Goal: Transaction & Acquisition: Purchase product/service

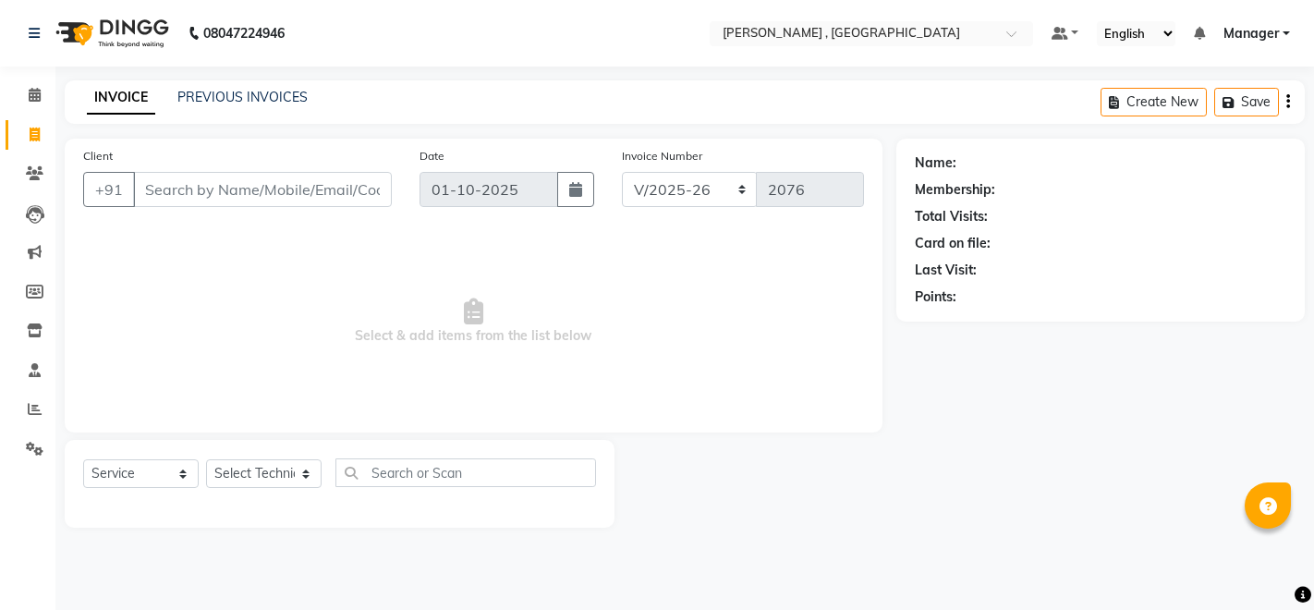
select select "4283"
select select "service"
click at [255, 481] on select "Select Technician [PERSON_NAME] [PERSON_NAME] Manager [PERSON_NAME] Thangpi [PE…" at bounding box center [263, 473] width 115 height 29
select select "85988"
click at [206, 459] on select "Select Technician [PERSON_NAME] [PERSON_NAME] Manager [PERSON_NAME] Thangpi [PE…" at bounding box center [263, 473] width 115 height 29
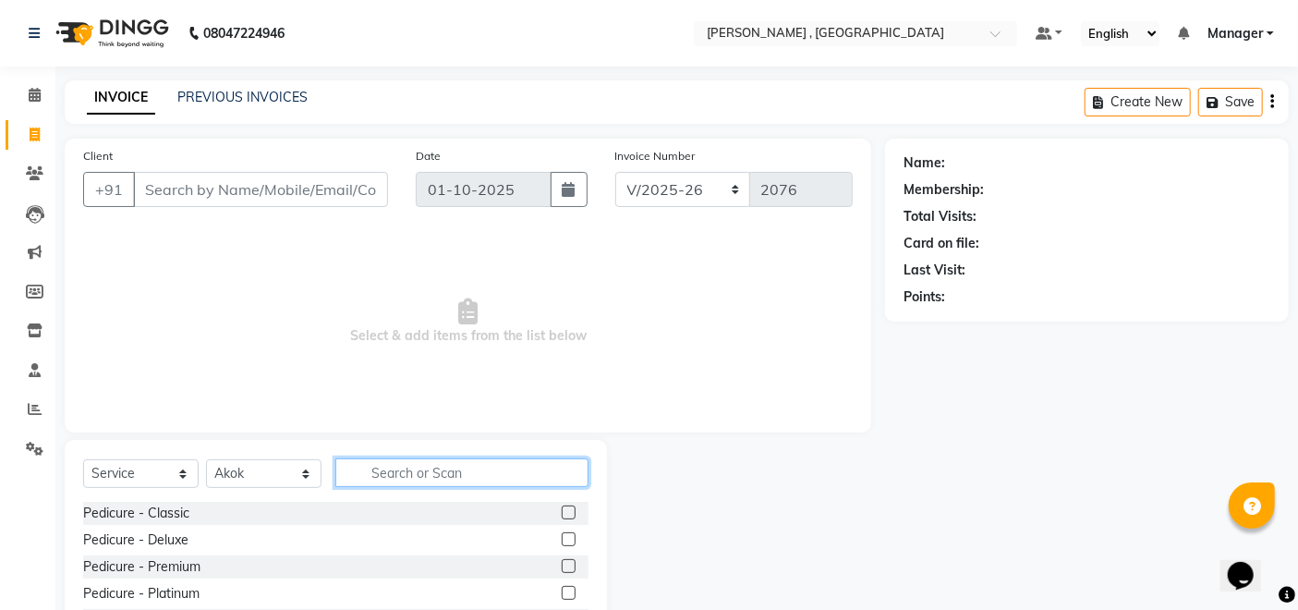
click at [412, 467] on input "text" at bounding box center [461, 472] width 253 height 29
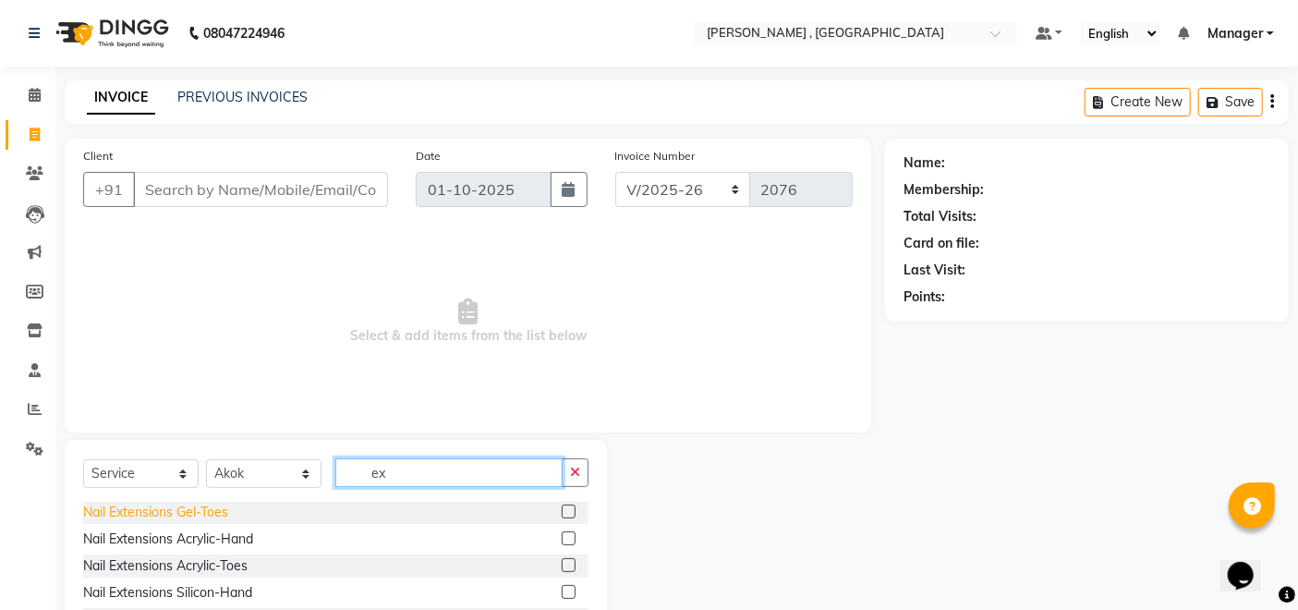
scroll to position [103, 0]
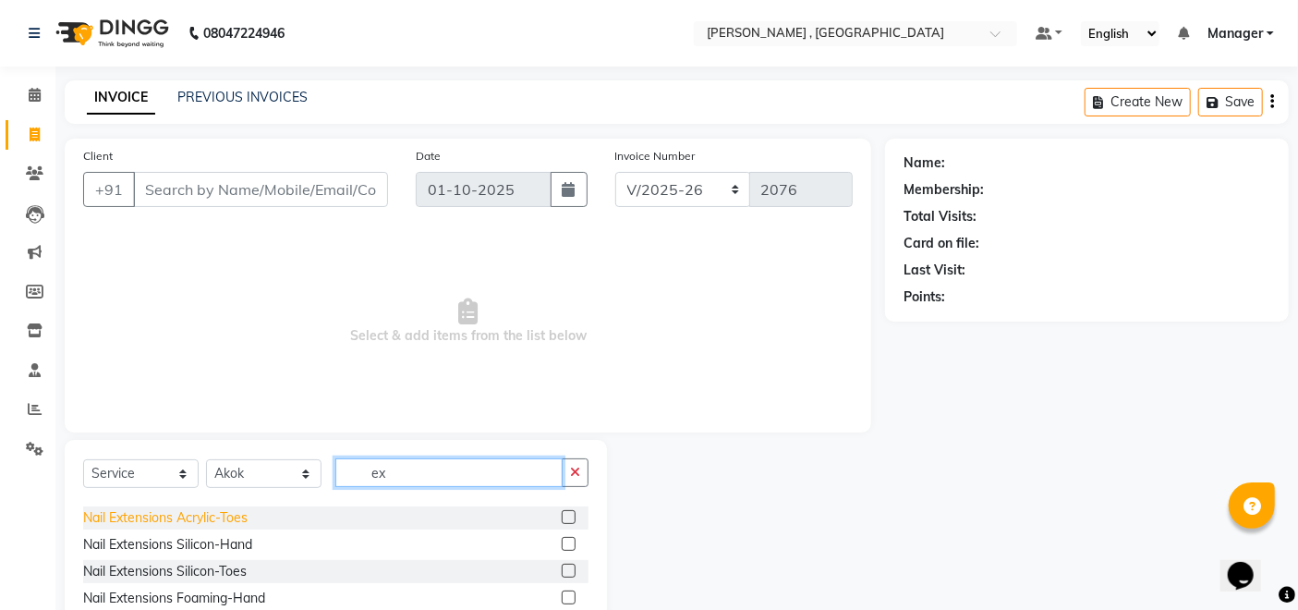
type input "ex"
click at [210, 512] on div "Nail Extensions Acrylic-Toes" at bounding box center [165, 517] width 164 height 19
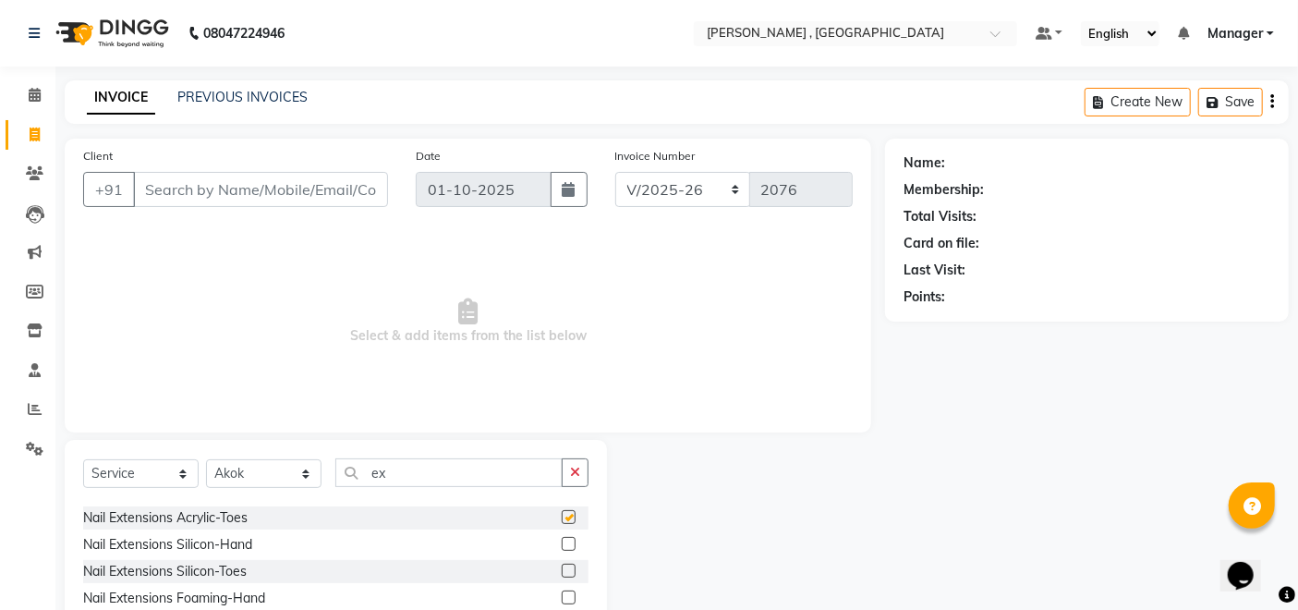
checkbox input "false"
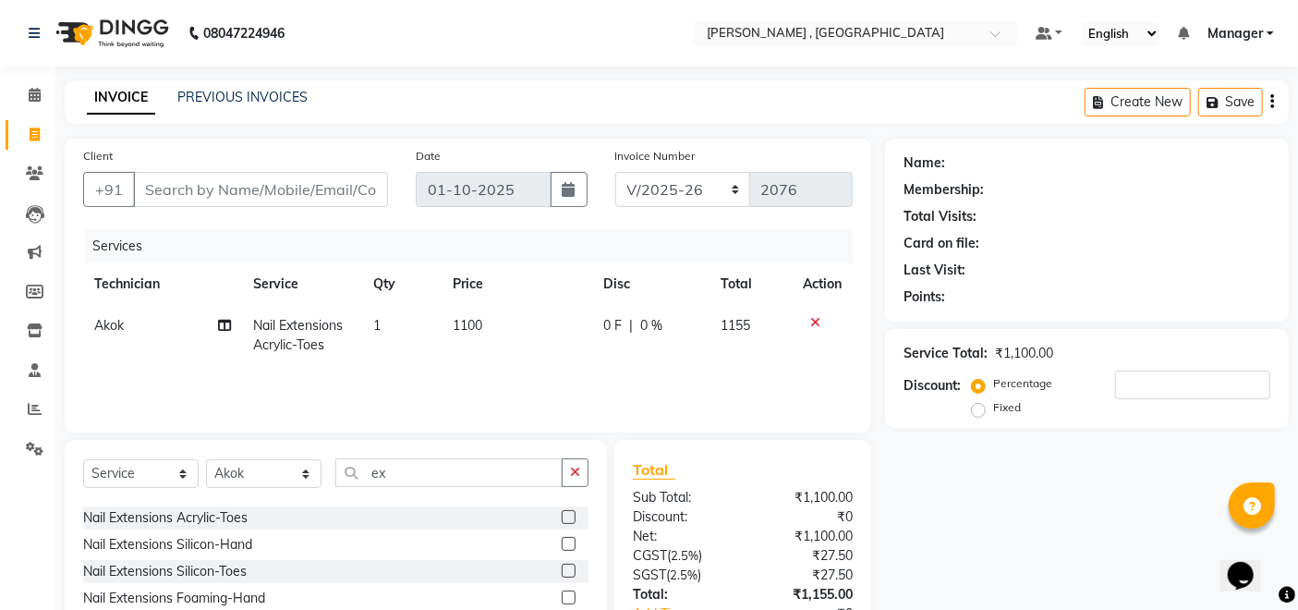
drag, startPoint x: 455, startPoint y: 351, endPoint x: 428, endPoint y: 355, distance: 28.0
click at [454, 351] on td "1100" at bounding box center [517, 335] width 150 height 61
select select "85988"
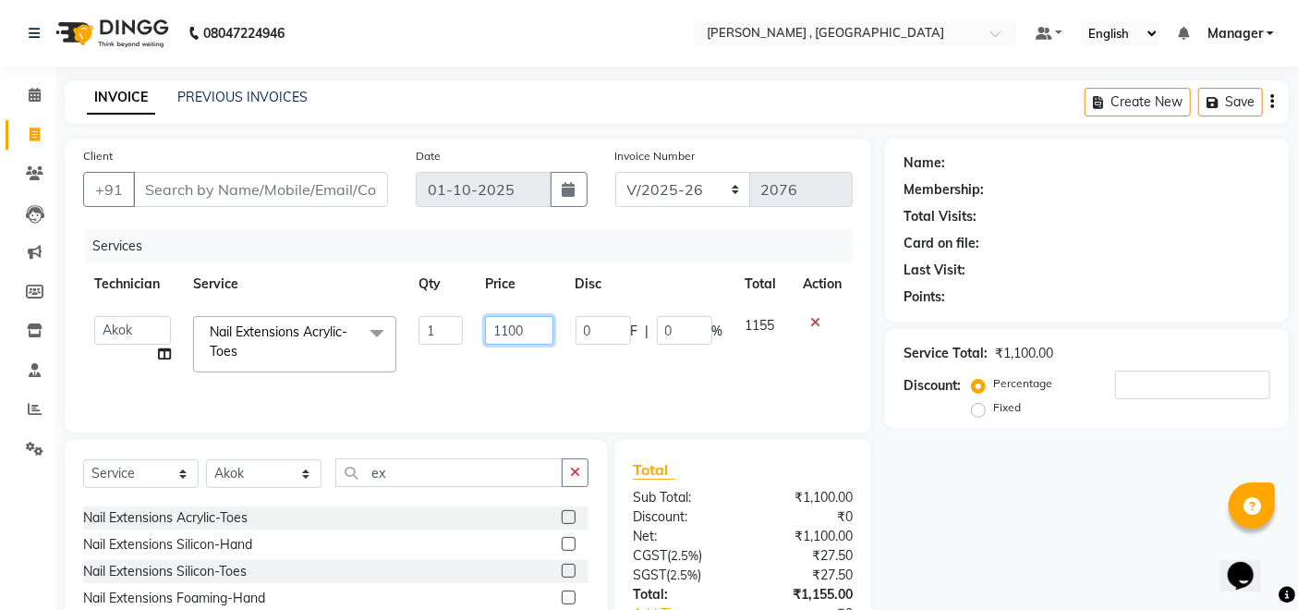
click at [510, 328] on input "1100" at bounding box center [518, 330] width 67 height 29
click at [510, 328] on input "100" at bounding box center [518, 330] width 67 height 29
type input "150"
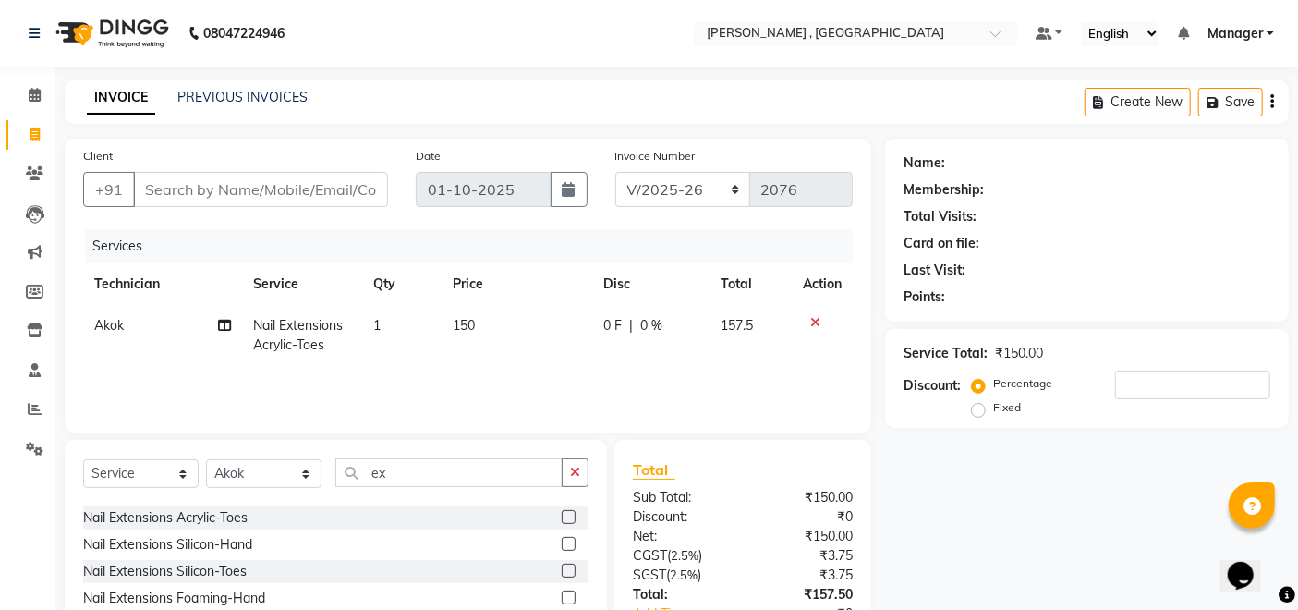
click at [480, 335] on td "150" at bounding box center [517, 335] width 150 height 61
select select "85988"
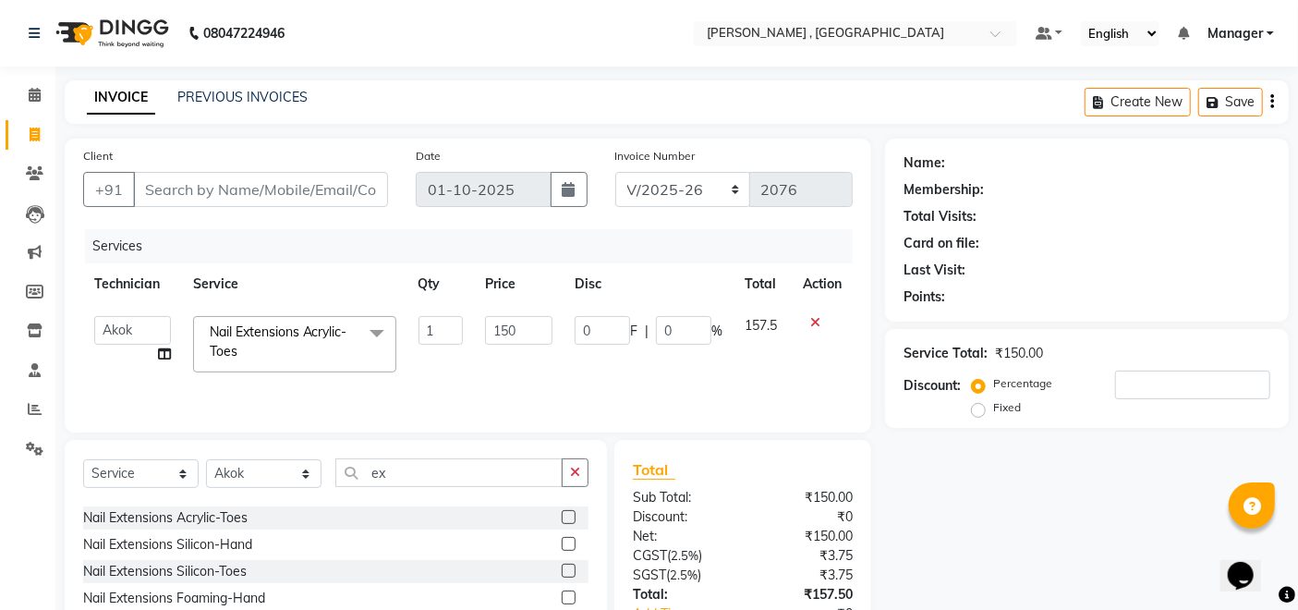
click at [444, 345] on td "1" at bounding box center [440, 344] width 67 height 79
click at [444, 333] on input "1" at bounding box center [440, 330] width 44 height 29
type input "2"
click at [408, 480] on input "ex" at bounding box center [448, 472] width 227 height 29
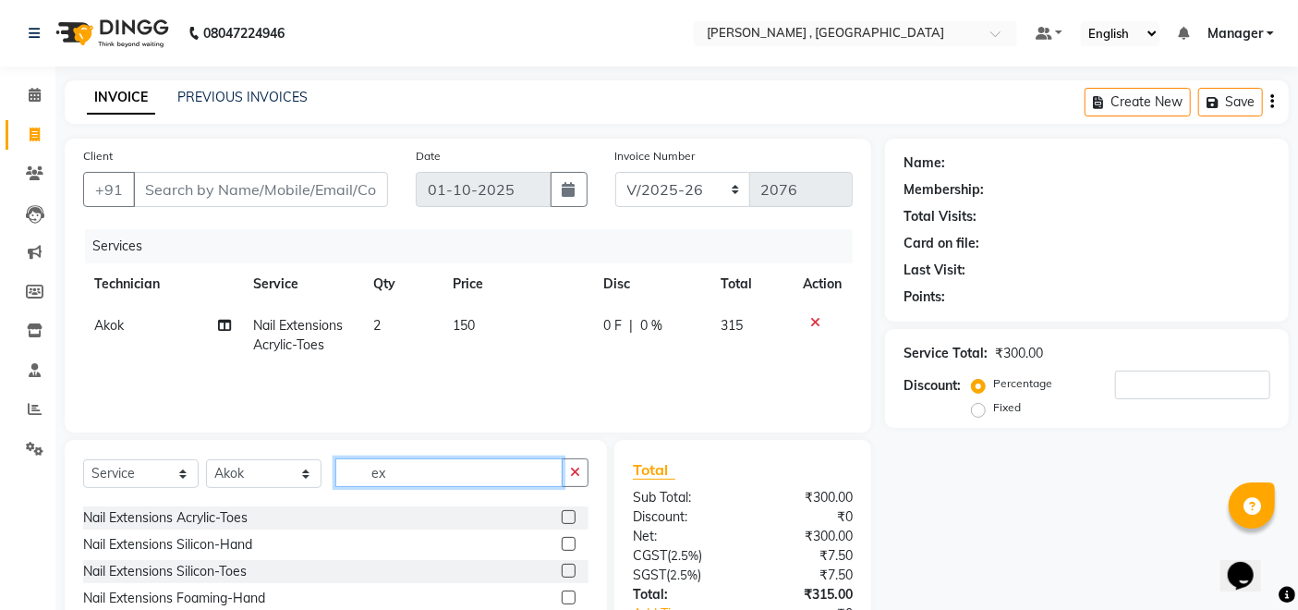
type input "e"
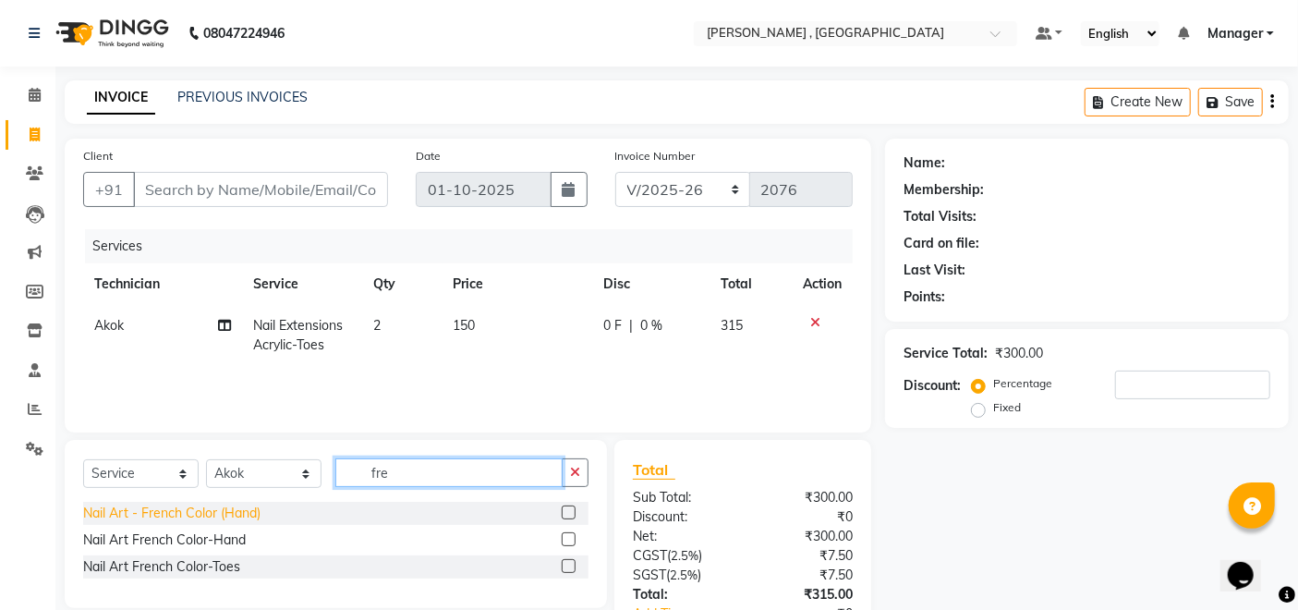
type input "fre"
click at [225, 508] on div "Nail Art - French Color (Hand)" at bounding box center [171, 512] width 177 height 19
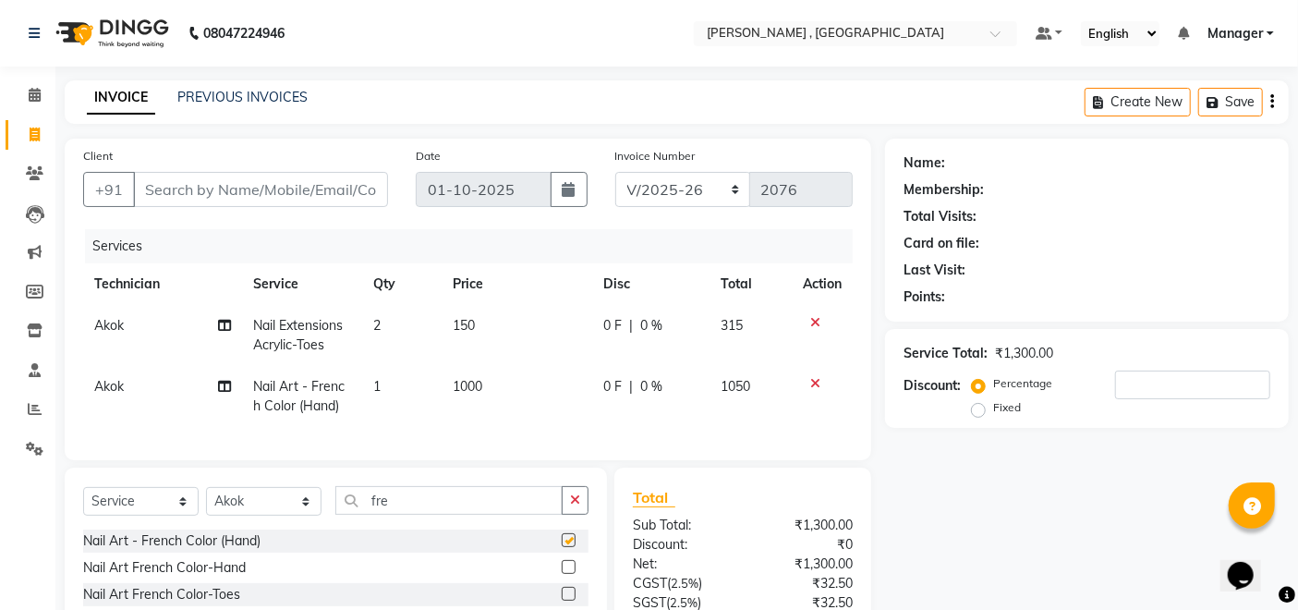
checkbox input "false"
click at [313, 405] on span "Nail Art - French Color (Hand)" at bounding box center [298, 396] width 91 height 36
select select "85988"
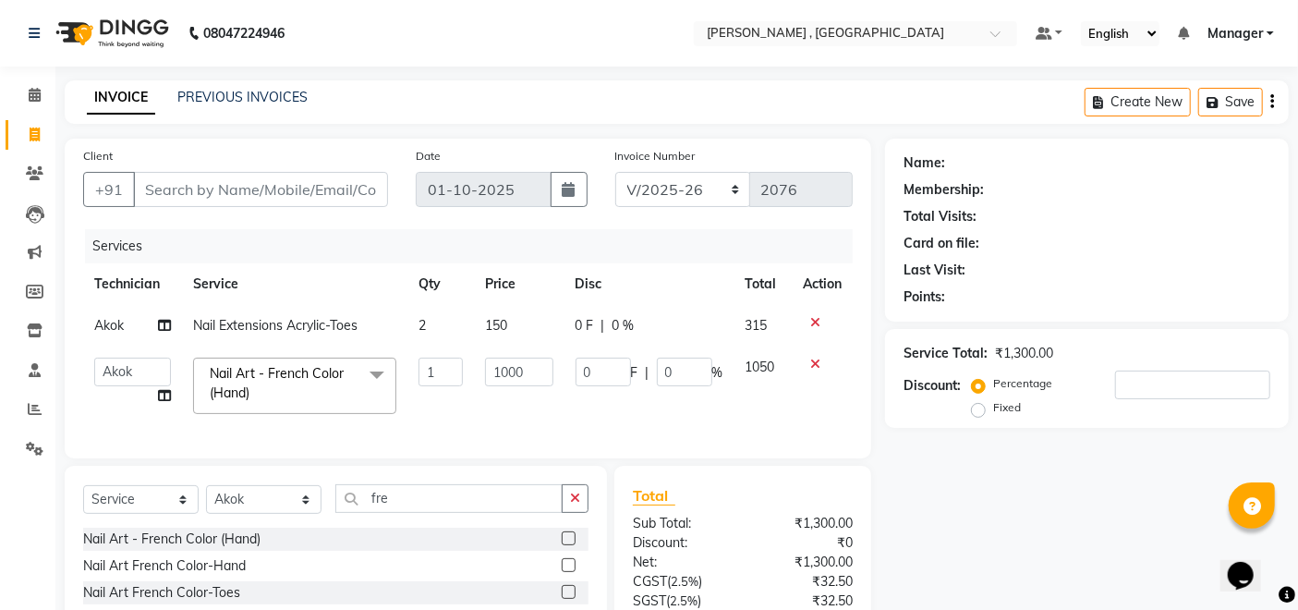
click at [371, 375] on span at bounding box center [376, 374] width 37 height 35
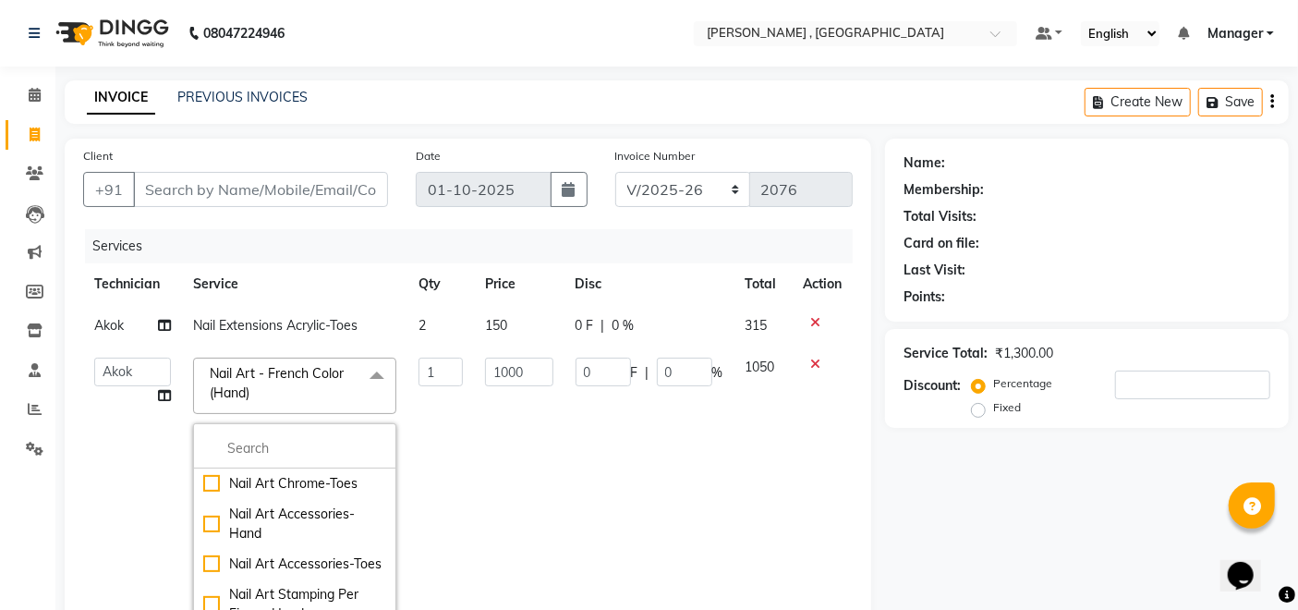
scroll to position [1334, 0]
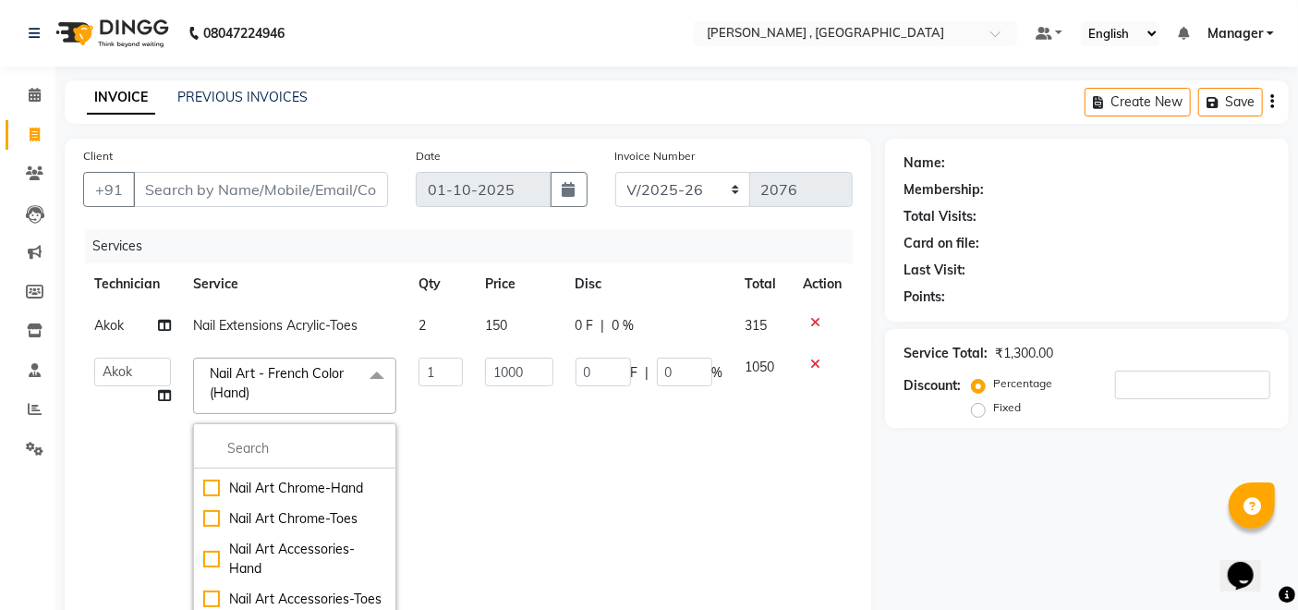
click at [334, 406] on div "Nail Art French Color-Toes" at bounding box center [294, 396] width 183 height 19
checkbox input "false"
checkbox input "true"
click at [492, 424] on td "1200" at bounding box center [519, 504] width 90 height 316
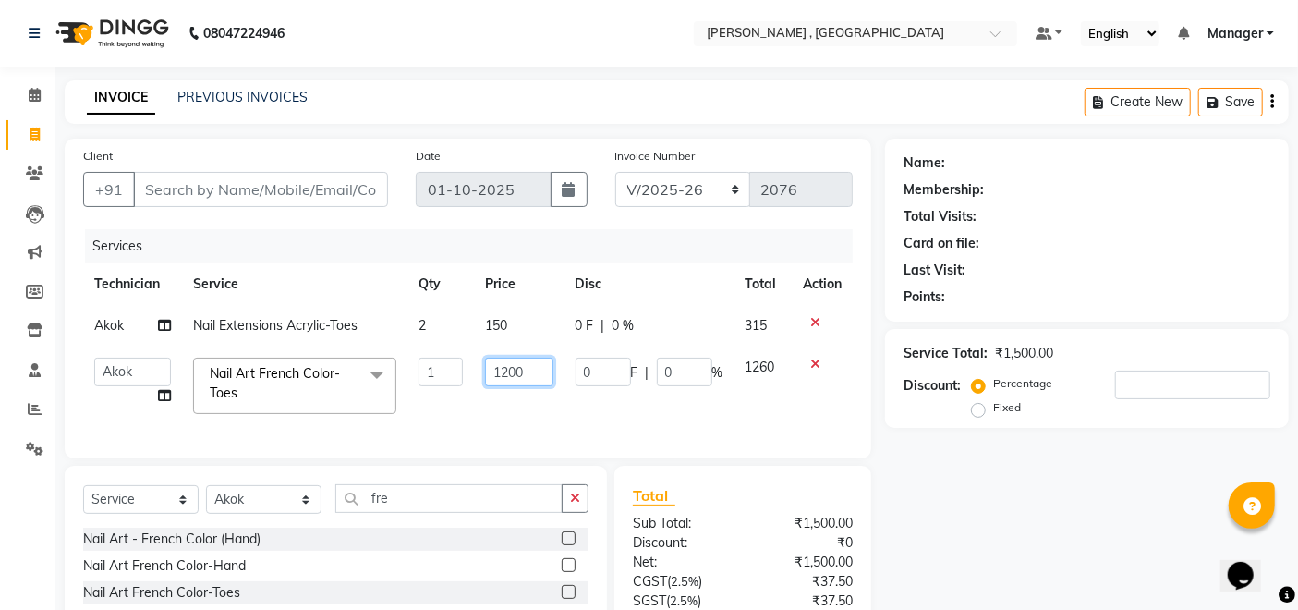
click at [513, 365] on input "1200" at bounding box center [518, 371] width 67 height 29
type input "120"
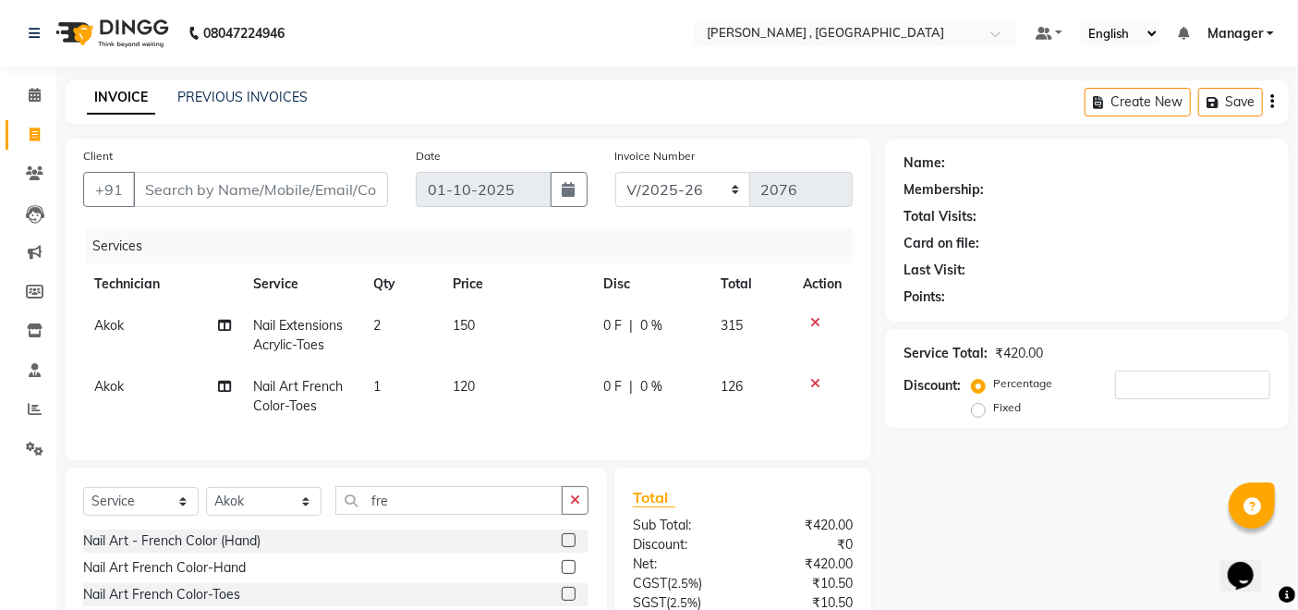
drag, startPoint x: 403, startPoint y: 411, endPoint x: 403, endPoint y: 381, distance: 30.5
click at [403, 411] on td "1" at bounding box center [401, 396] width 79 height 61
select select "85988"
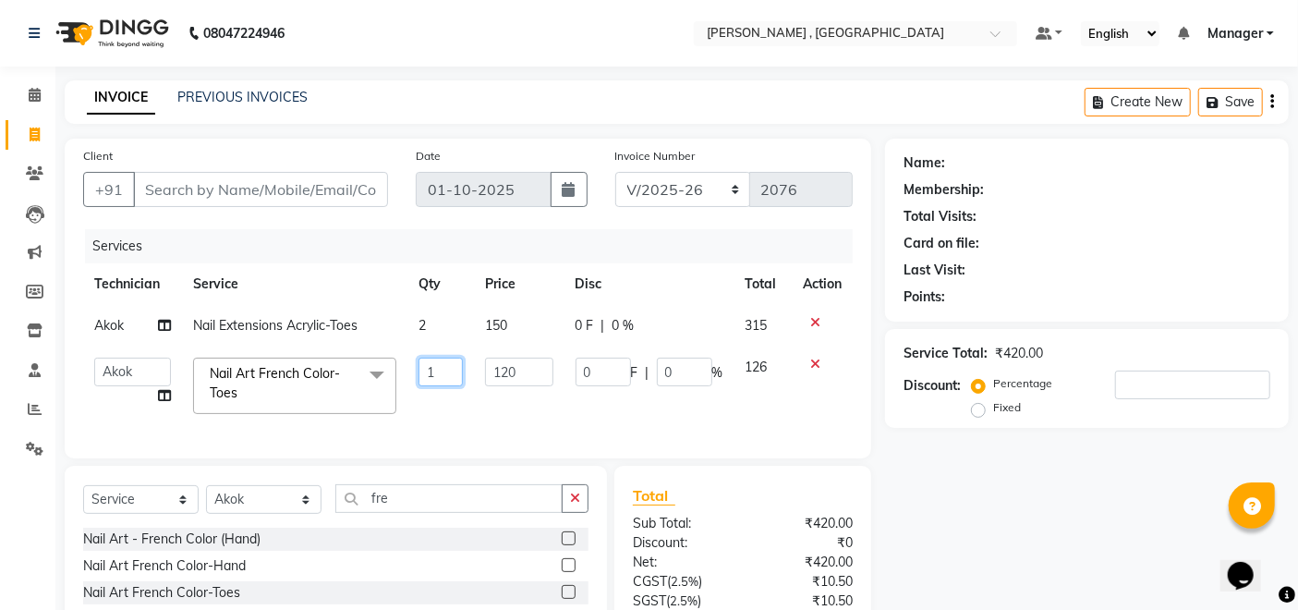
click at [436, 371] on input "1" at bounding box center [440, 371] width 45 height 29
type input "8"
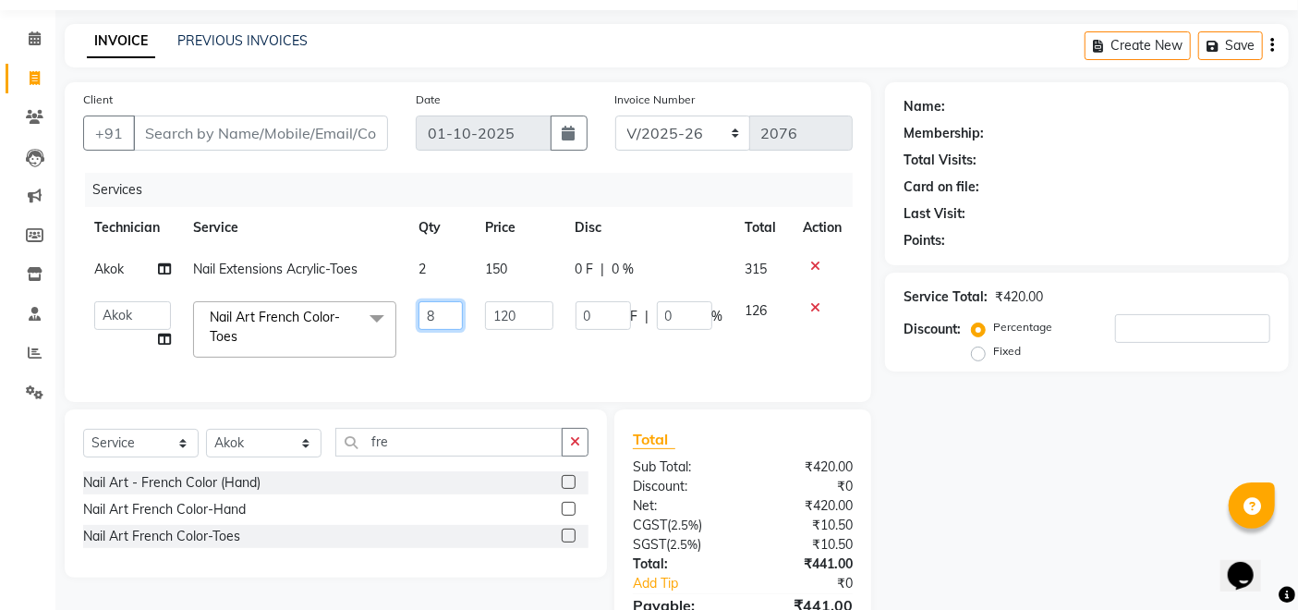
scroll to position [103, 0]
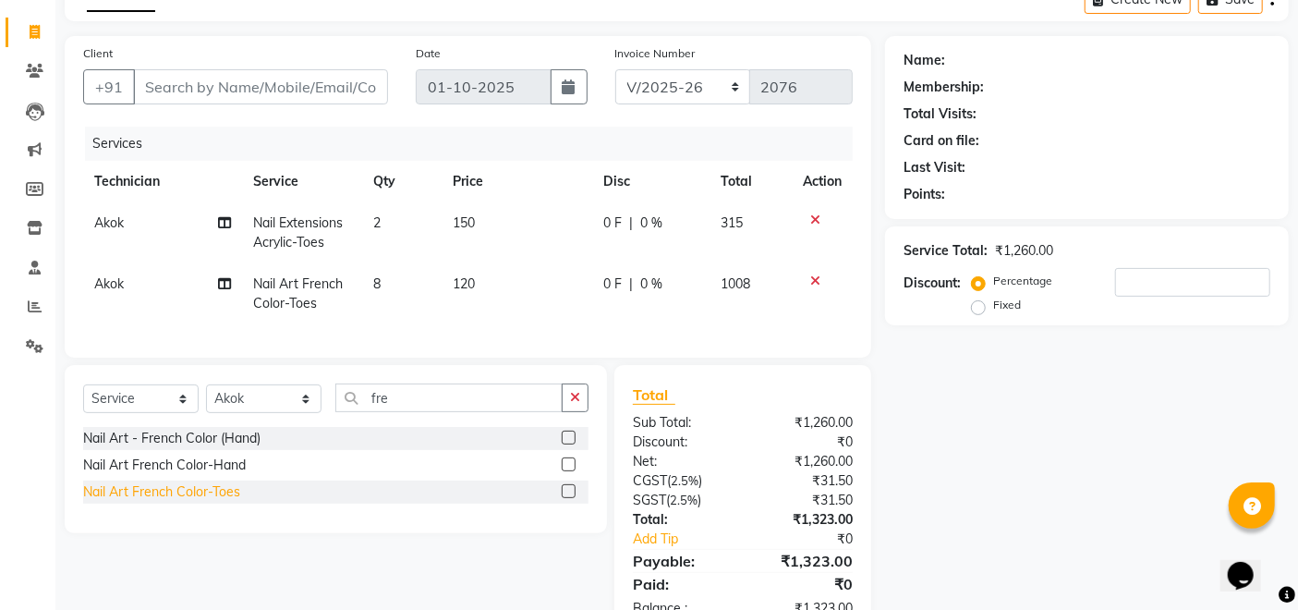
click at [226, 502] on div "Nail Art French Color-Toes" at bounding box center [161, 491] width 157 height 19
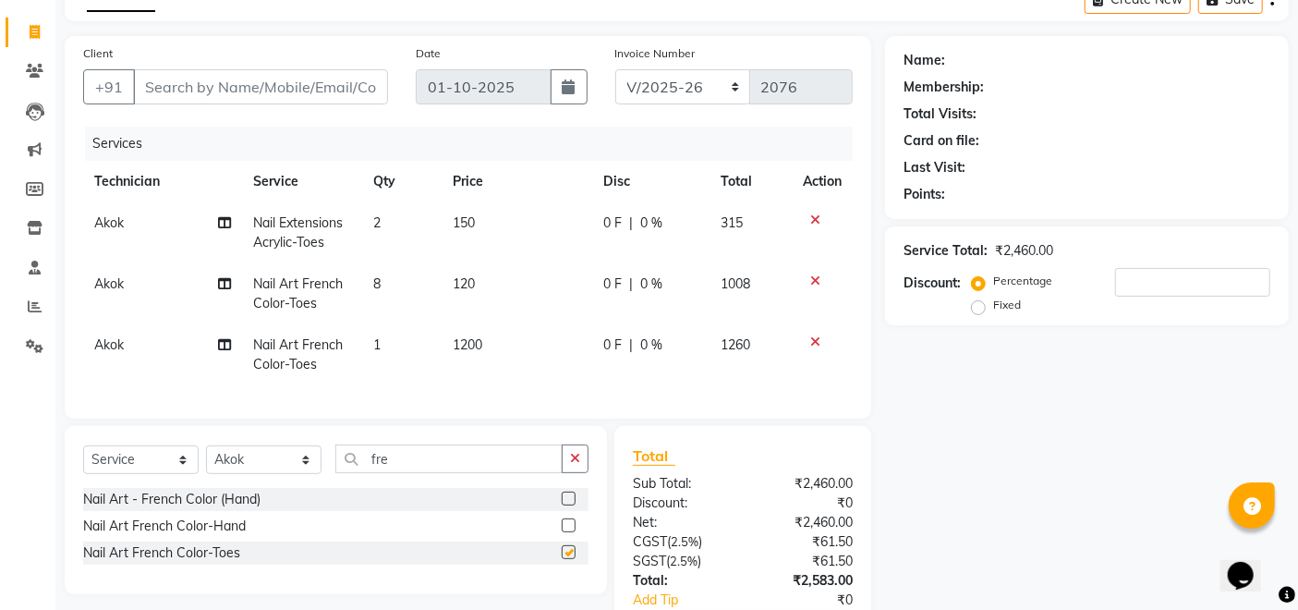
checkbox input "false"
drag, startPoint x: 510, startPoint y: 373, endPoint x: 464, endPoint y: 334, distance: 60.3
click at [507, 371] on td "1200" at bounding box center [517, 354] width 150 height 61
select select "85988"
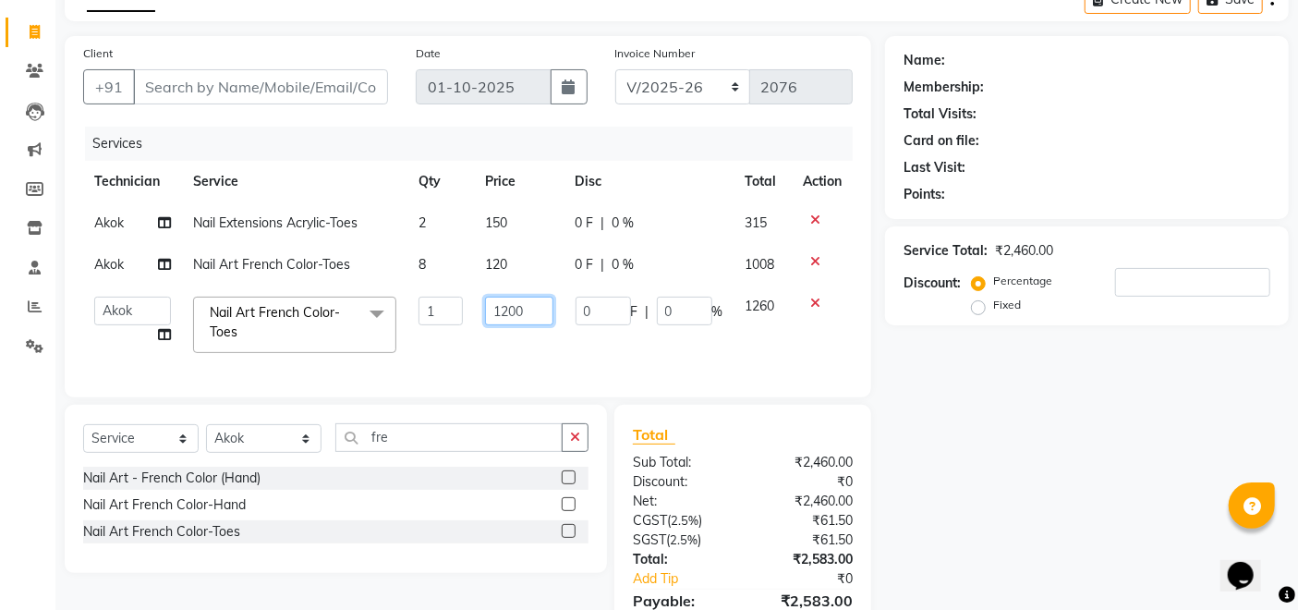
click at [516, 313] on input "1200" at bounding box center [518, 311] width 67 height 29
type input "180"
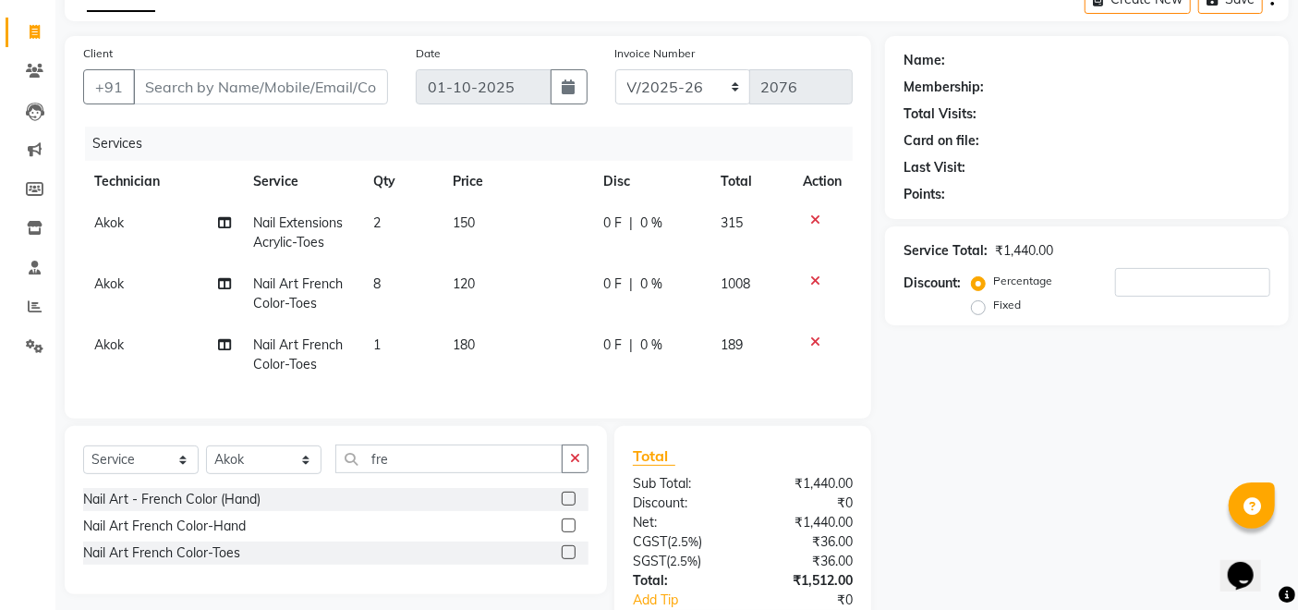
click at [953, 409] on div "Name: Membership: Total Visits: Card on file: Last Visit: Points: Service Total…" at bounding box center [1094, 366] width 418 height 661
click at [403, 356] on td "1" at bounding box center [401, 354] width 79 height 61
select select "85988"
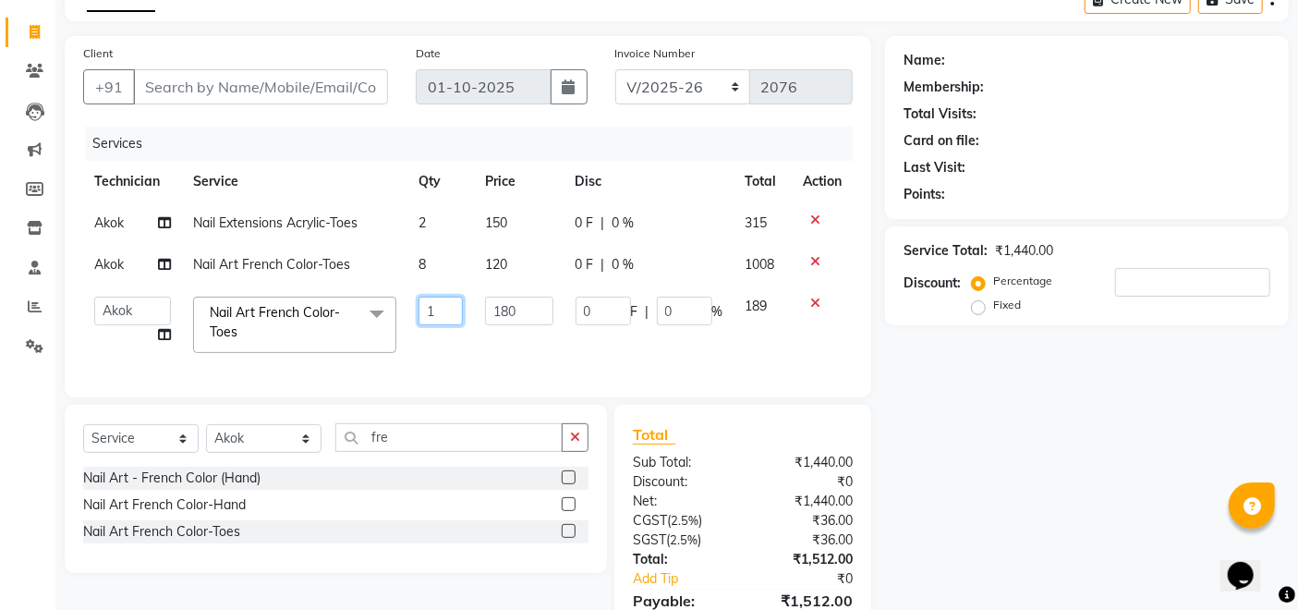
click at [449, 311] on input "1" at bounding box center [440, 311] width 45 height 29
type input "2"
click at [1031, 403] on div "Name: Membership: Total Visits: Card on file: Last Visit: Points: Service Total…" at bounding box center [1094, 356] width 418 height 640
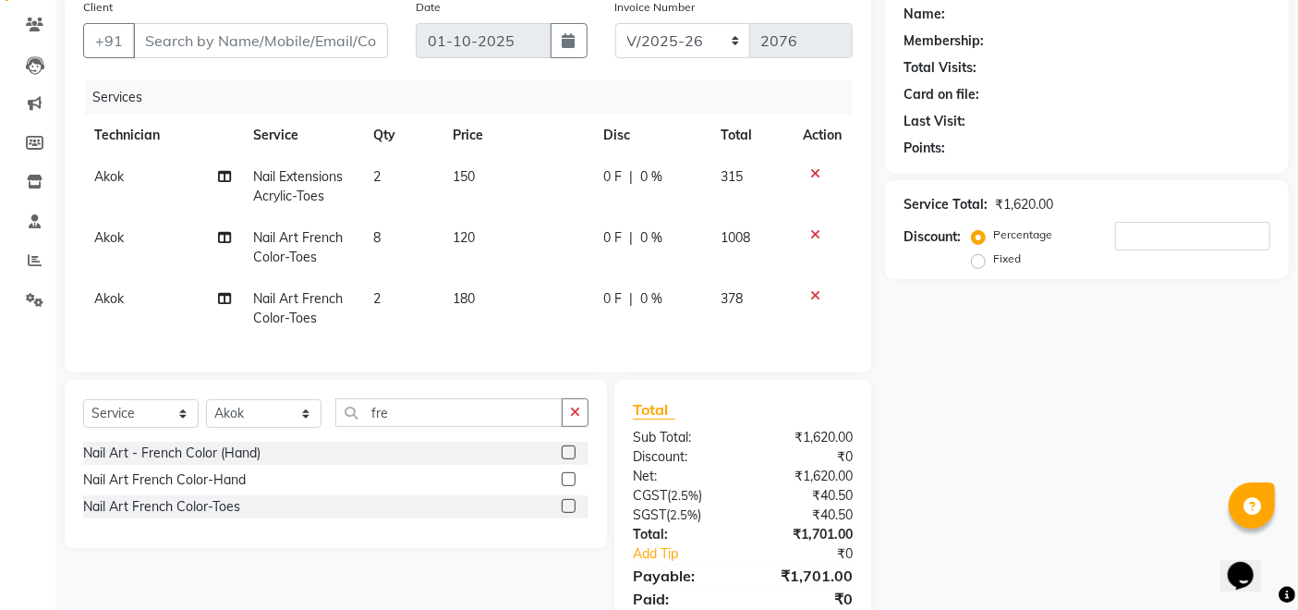
scroll to position [28, 0]
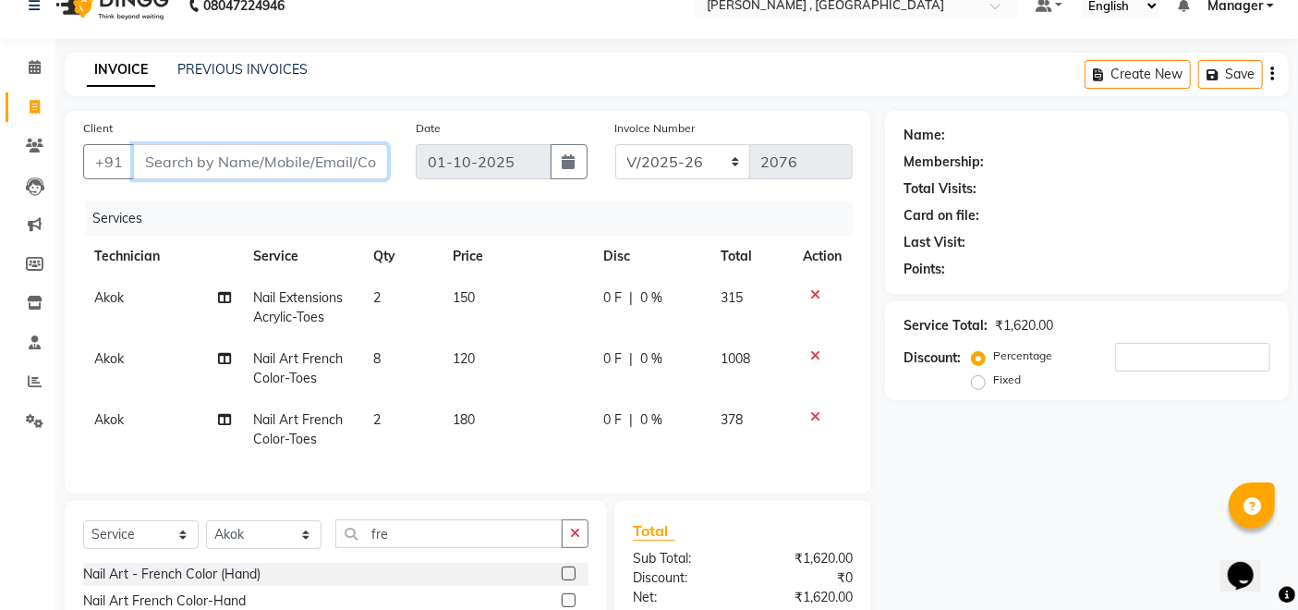
click at [279, 167] on input "Client" at bounding box center [260, 161] width 255 height 35
type input "9"
type input "0"
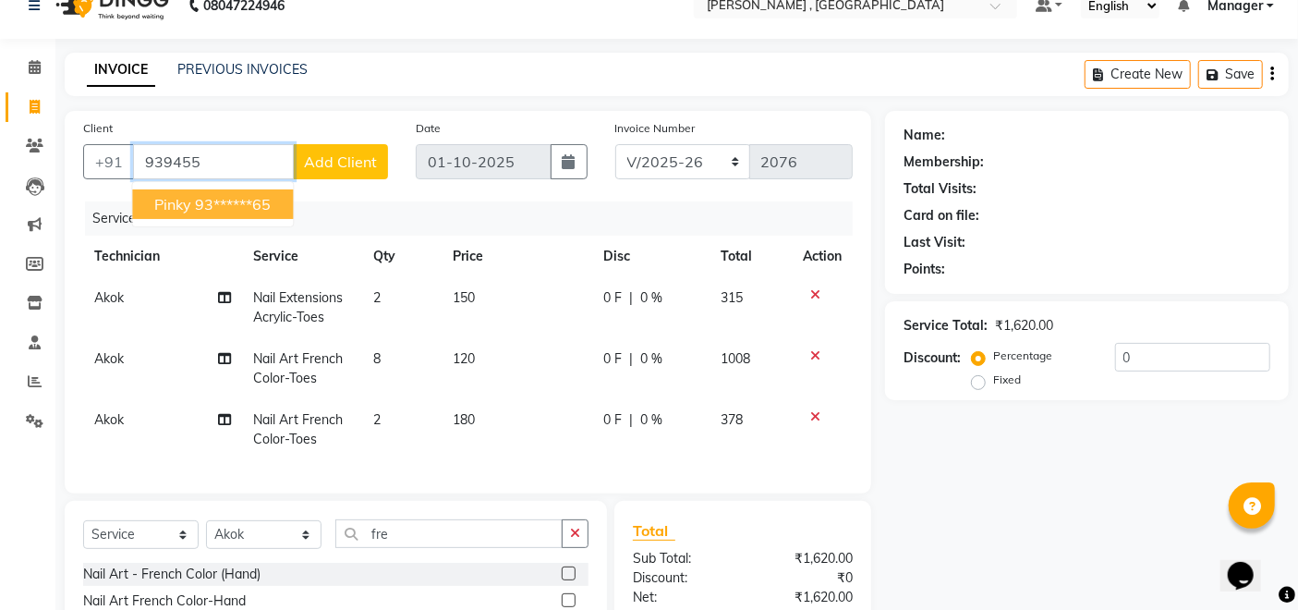
click at [262, 199] on ngb-highlight "93******65" at bounding box center [233, 204] width 76 height 18
type input "93******65"
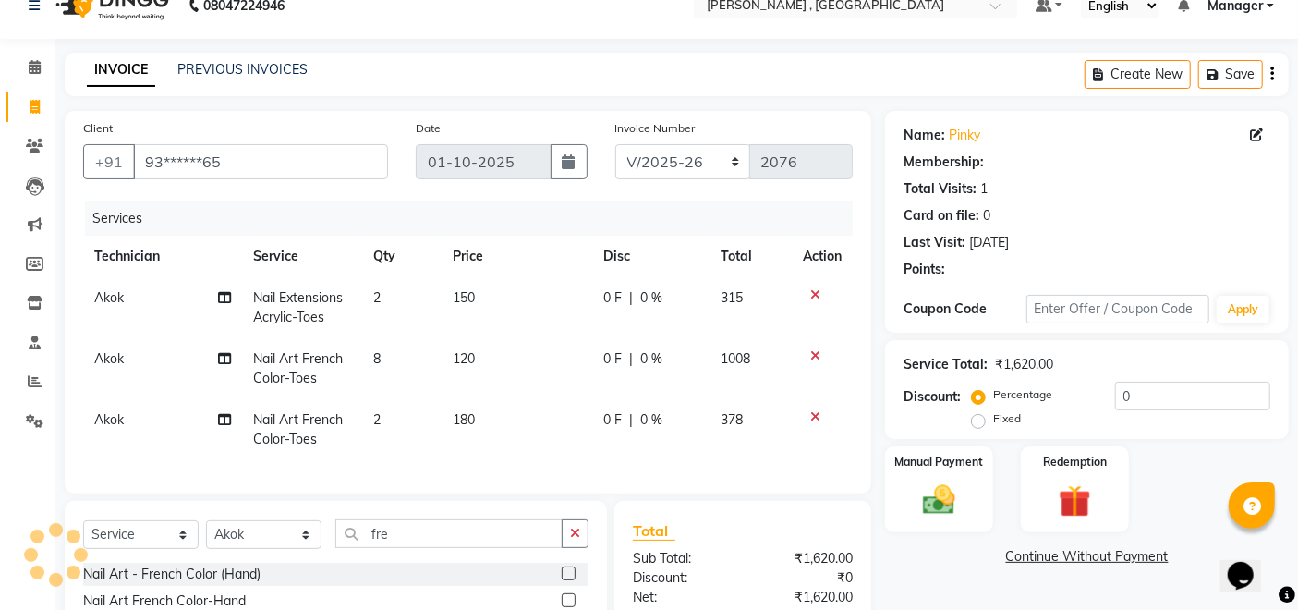
select select "1: Object"
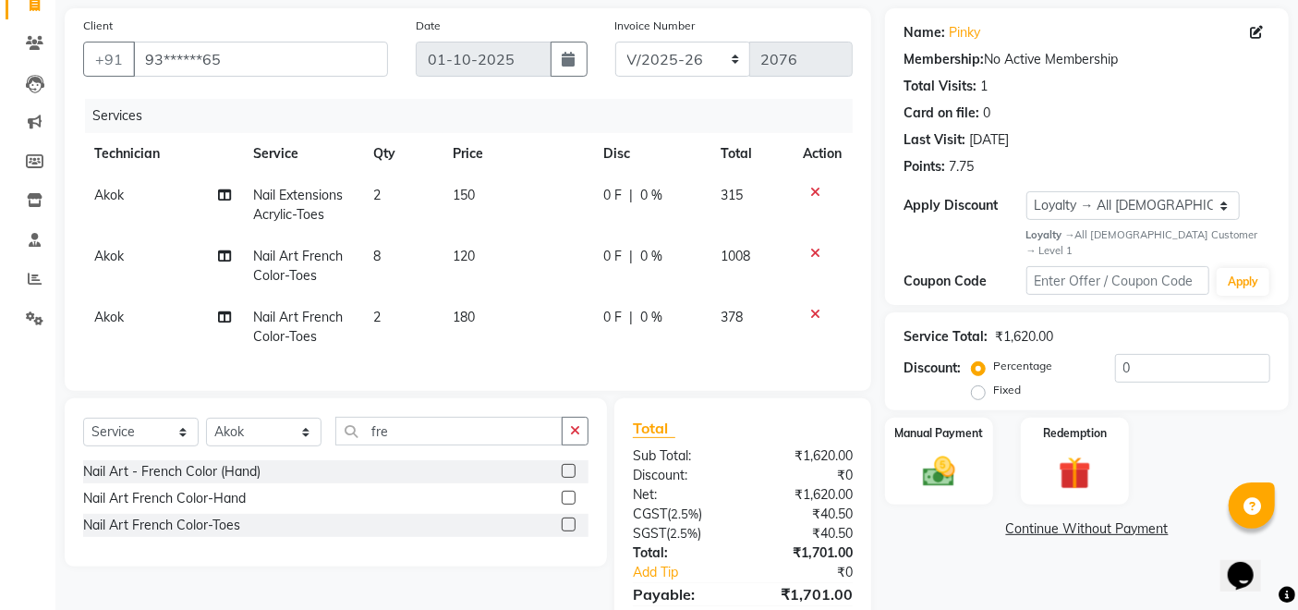
scroll to position [233, 0]
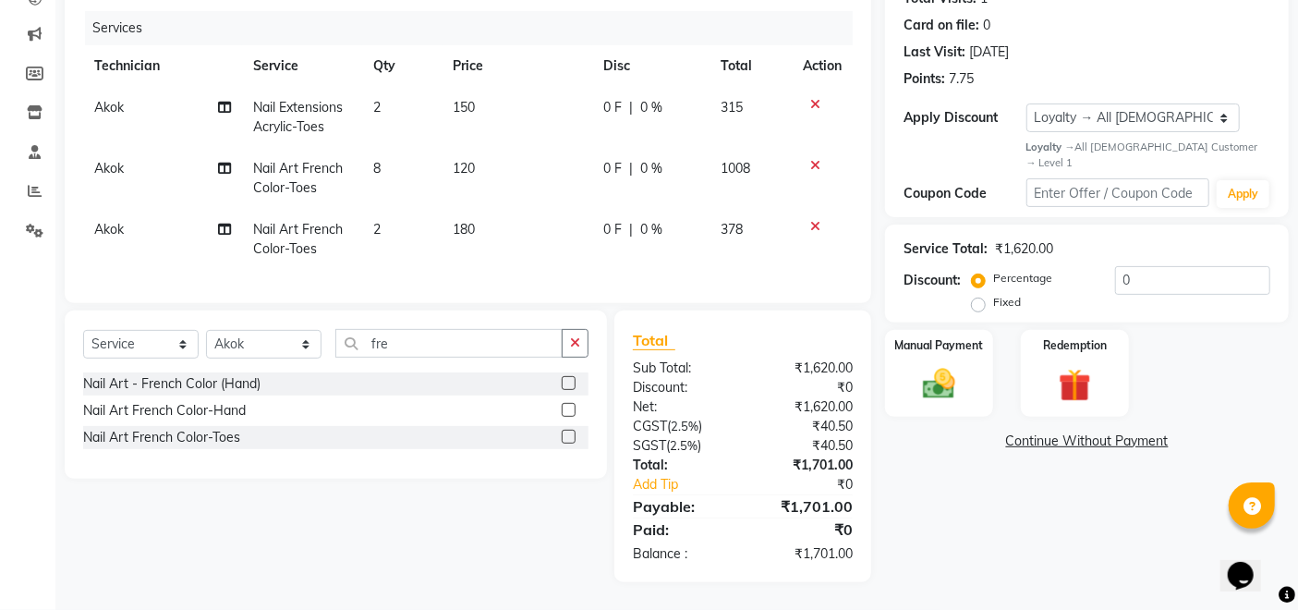
click at [532, 231] on td "180" at bounding box center [517, 239] width 150 height 61
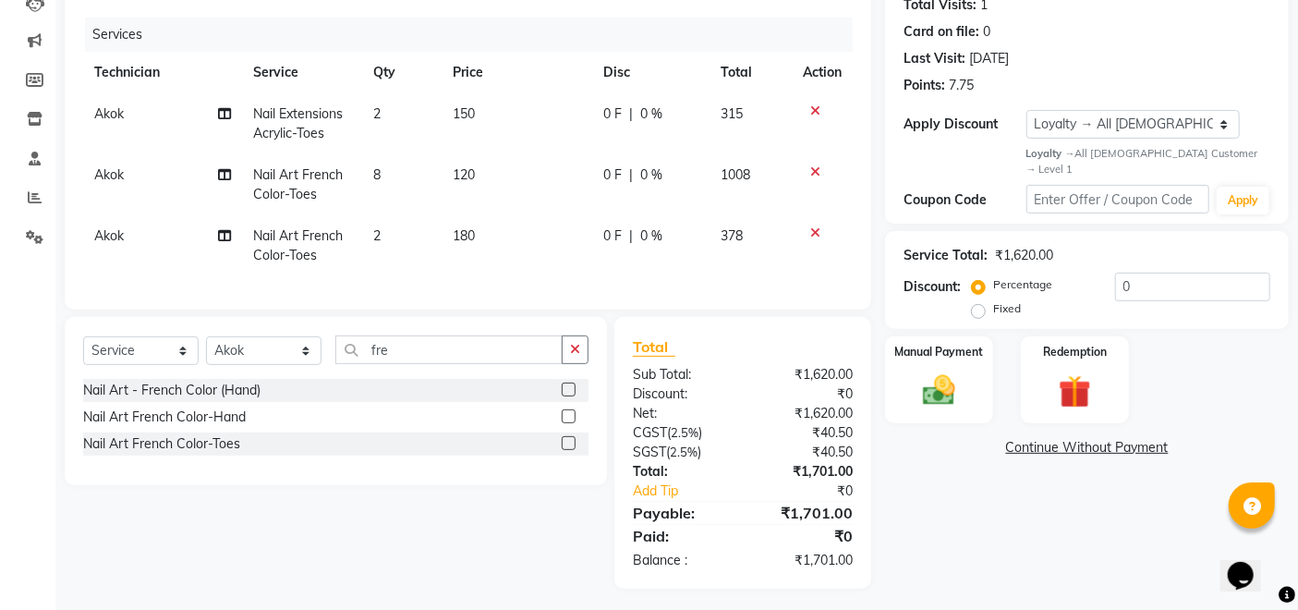
select select "85988"
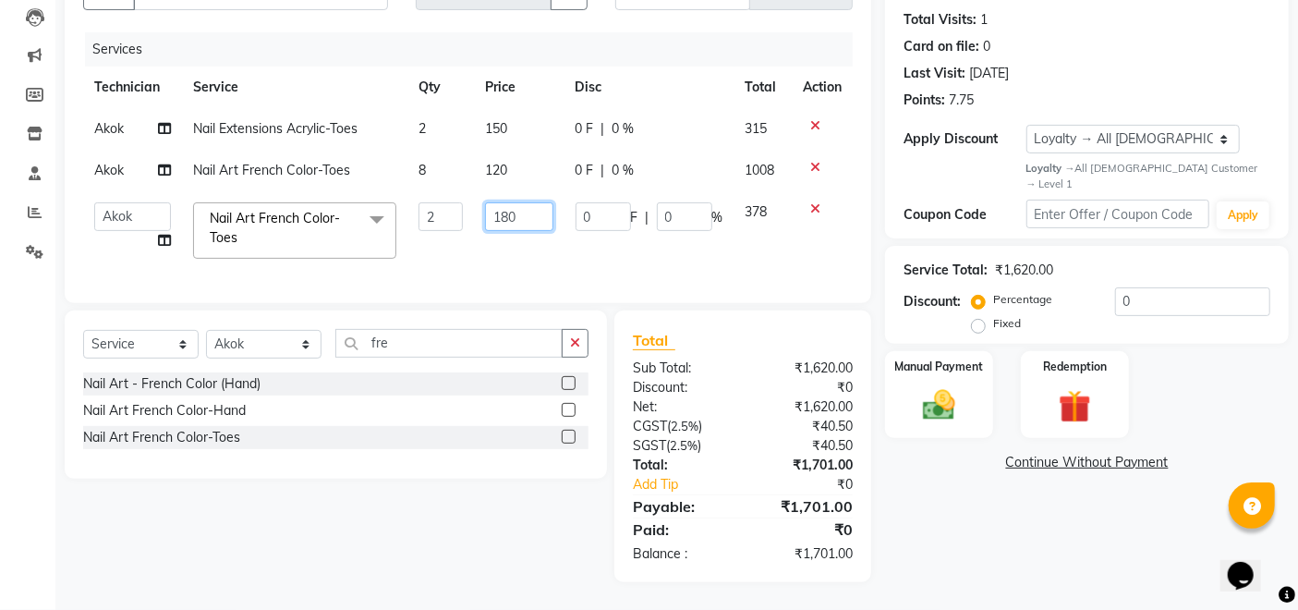
click at [511, 202] on input "180" at bounding box center [518, 216] width 67 height 29
type input "150"
click at [883, 522] on div "Total Sub Total: ₹1,620.00 Discount: ₹0 Net: ₹1,620.00 CGST ( 2.5% ) ₹40.50 SGS…" at bounding box center [746, 446] width 278 height 272
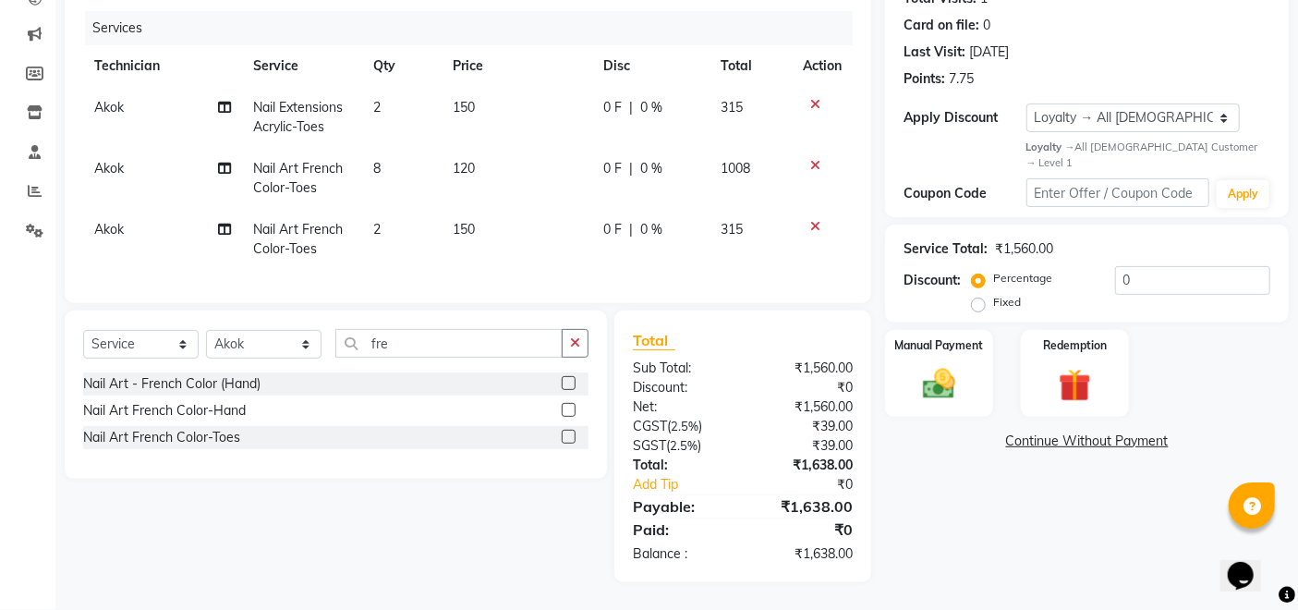
scroll to position [233, 0]
click at [943, 365] on img at bounding box center [939, 384] width 55 height 39
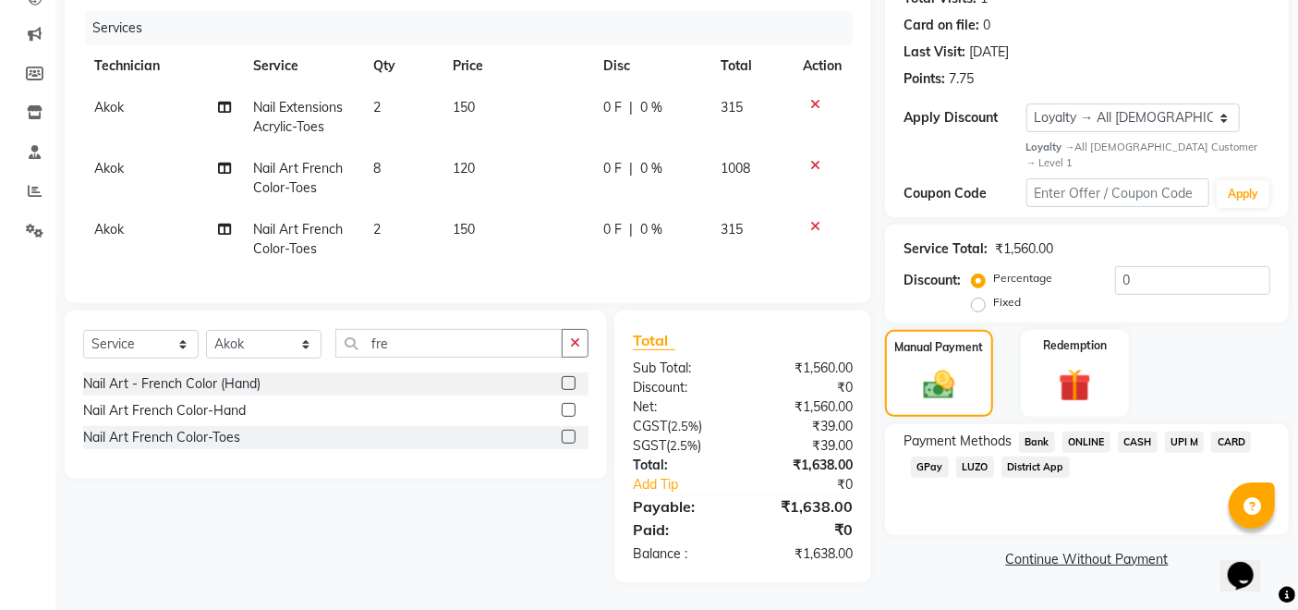
click at [930, 456] on span "GPay" at bounding box center [930, 466] width 38 height 21
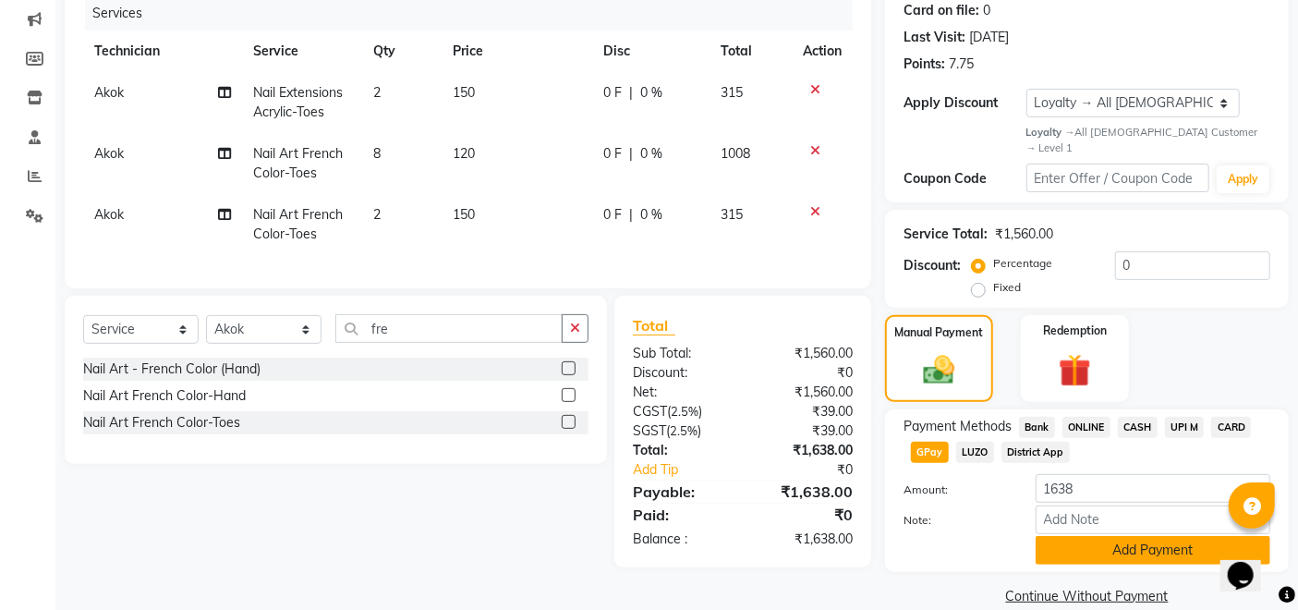
click at [1079, 536] on button "Add Payment" at bounding box center [1152, 550] width 235 height 29
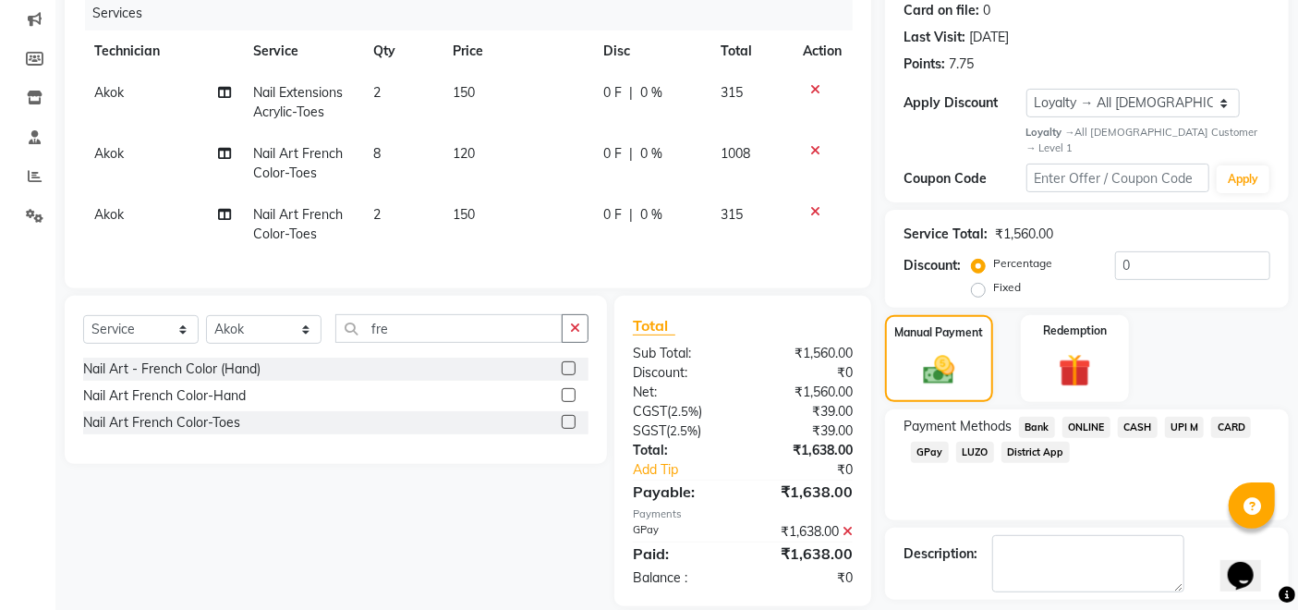
scroll to position [362, 0]
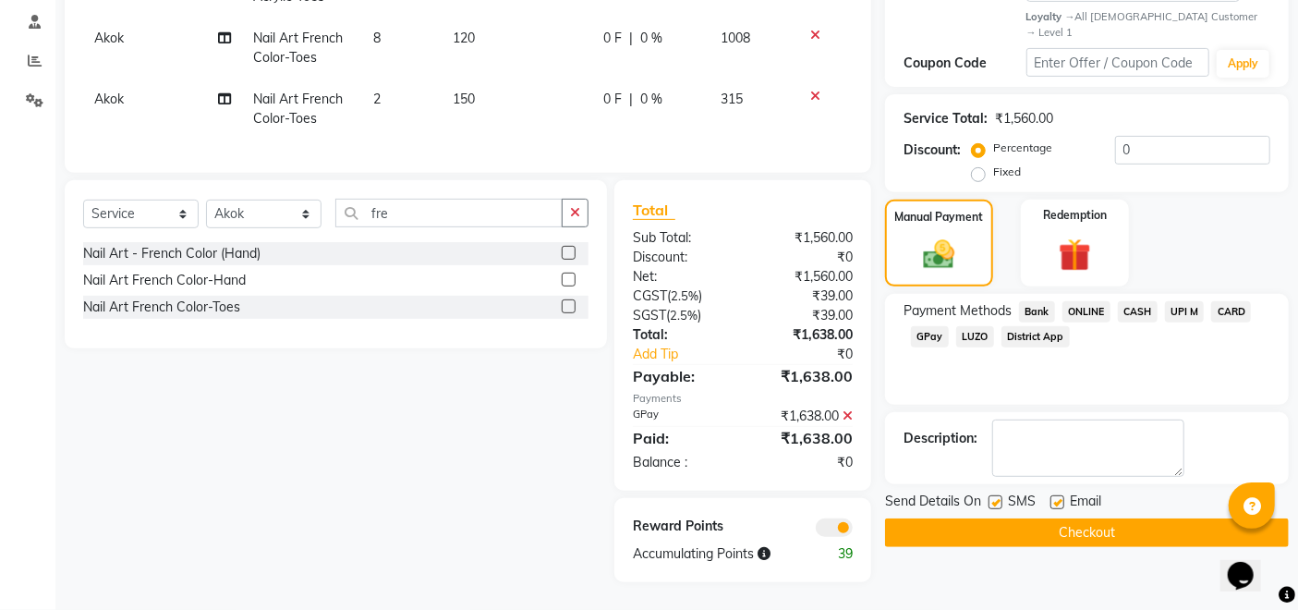
click at [998, 518] on button "Checkout" at bounding box center [1087, 532] width 404 height 29
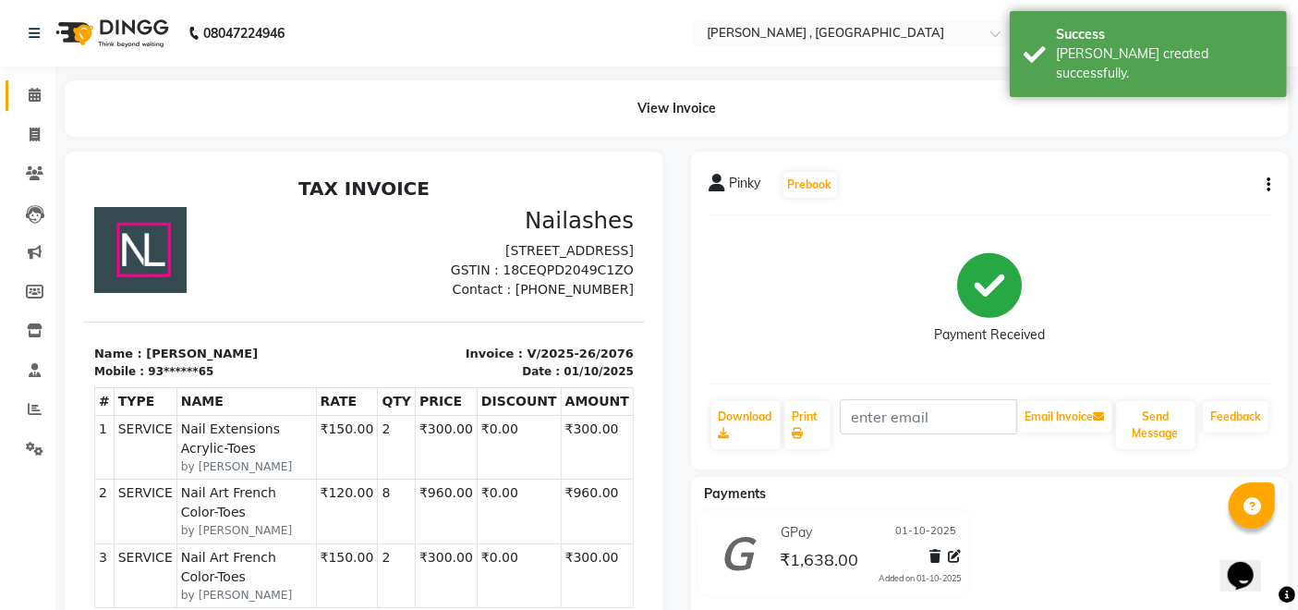
click at [17, 103] on link "Calendar" at bounding box center [28, 95] width 44 height 30
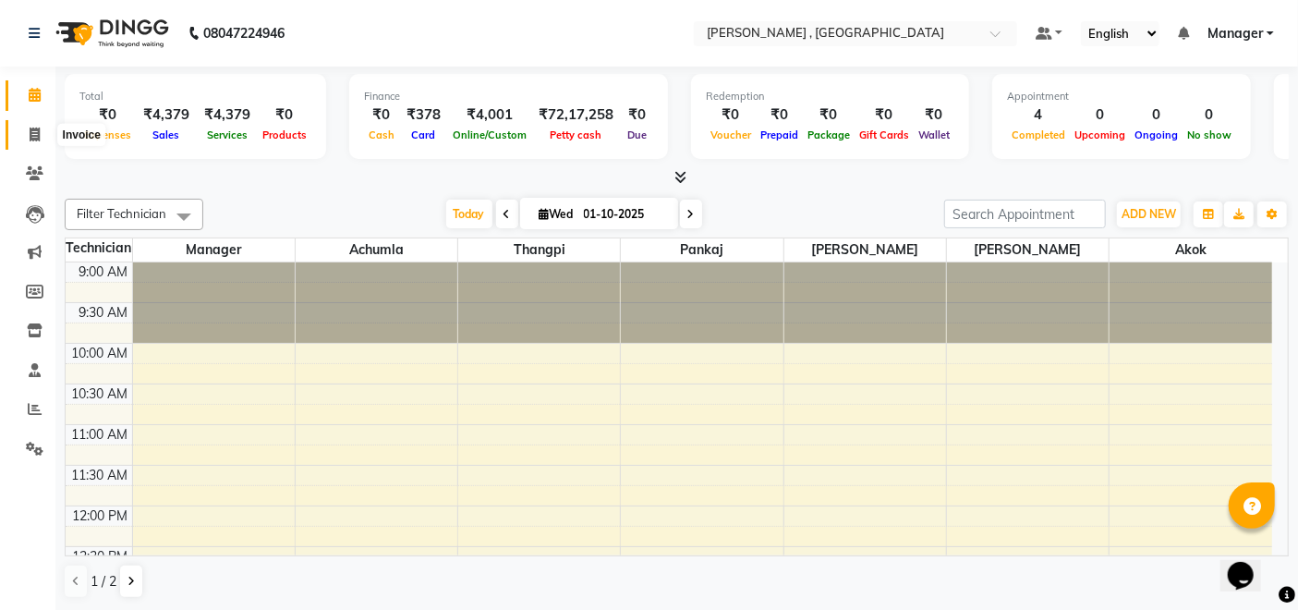
click at [26, 137] on span at bounding box center [34, 135] width 32 height 21
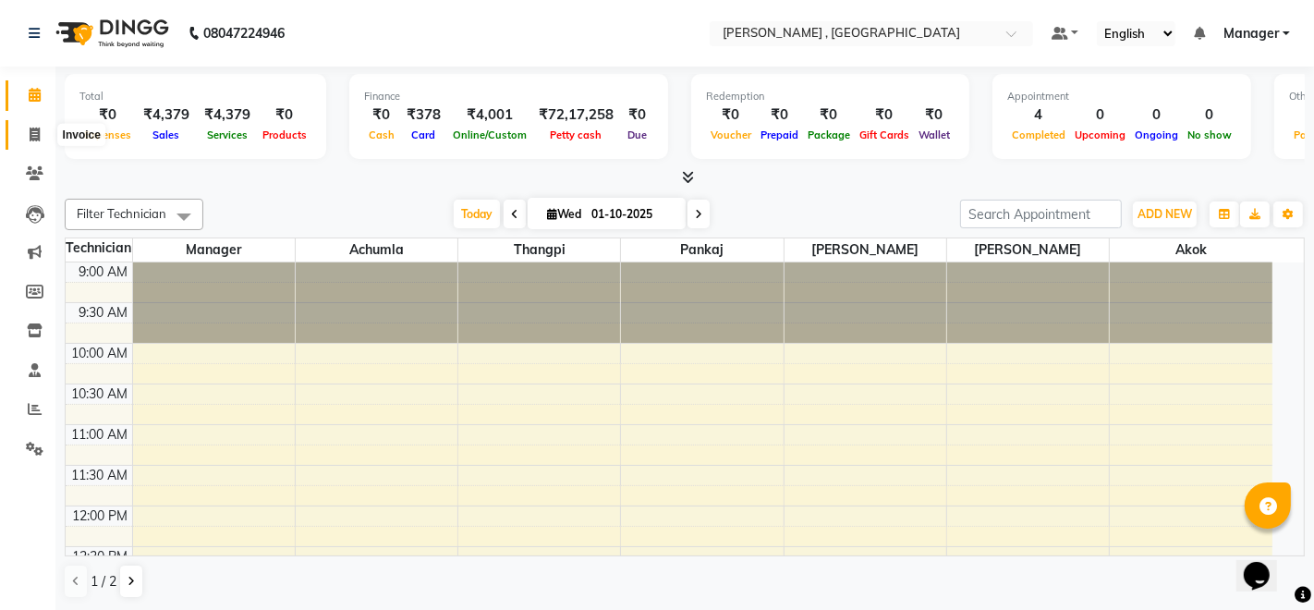
select select "service"
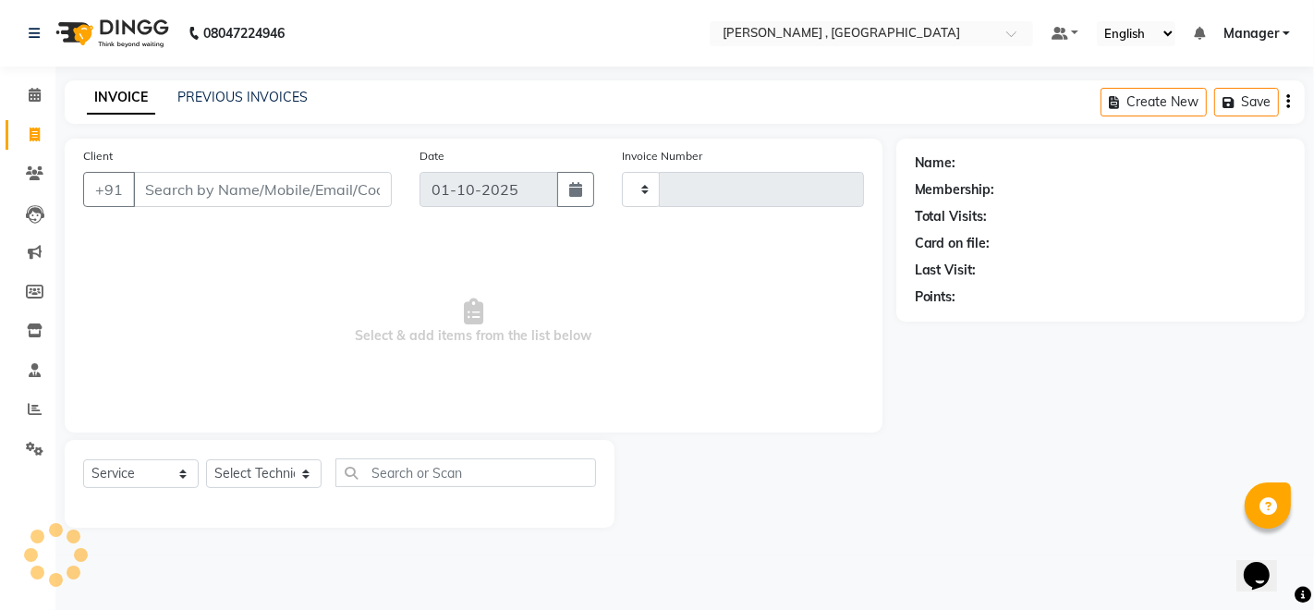
type input "2077"
select select "4283"
click at [278, 479] on select "Select Technician [PERSON_NAME] [PERSON_NAME] Manager [PERSON_NAME] Thangpi [PE…" at bounding box center [263, 473] width 115 height 29
select select "23268"
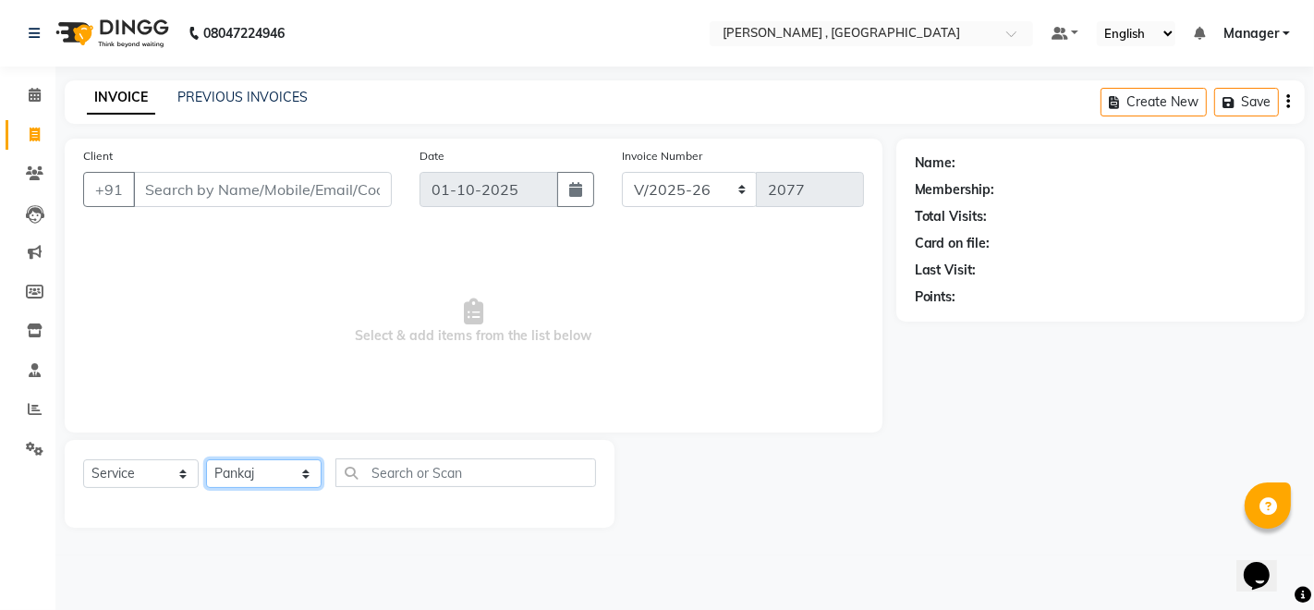
click at [206, 459] on select "Select Technician [PERSON_NAME] [PERSON_NAME] Manager [PERSON_NAME] Thangpi [PE…" at bounding box center [263, 473] width 115 height 29
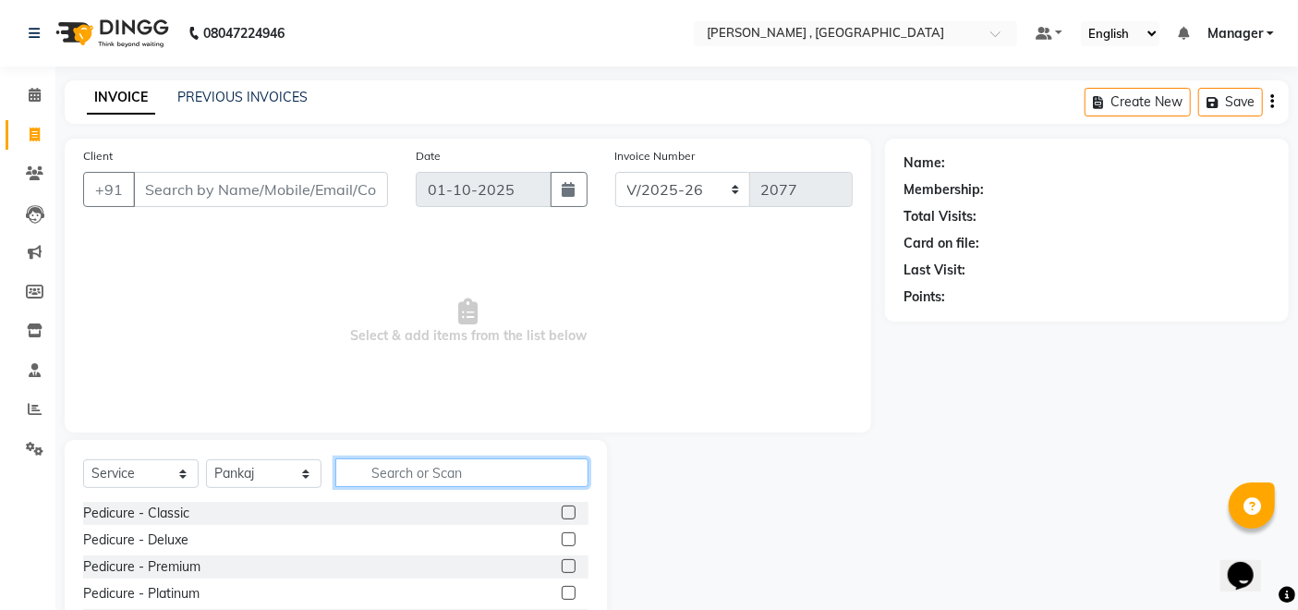
click at [404, 473] on input "text" at bounding box center [461, 472] width 253 height 29
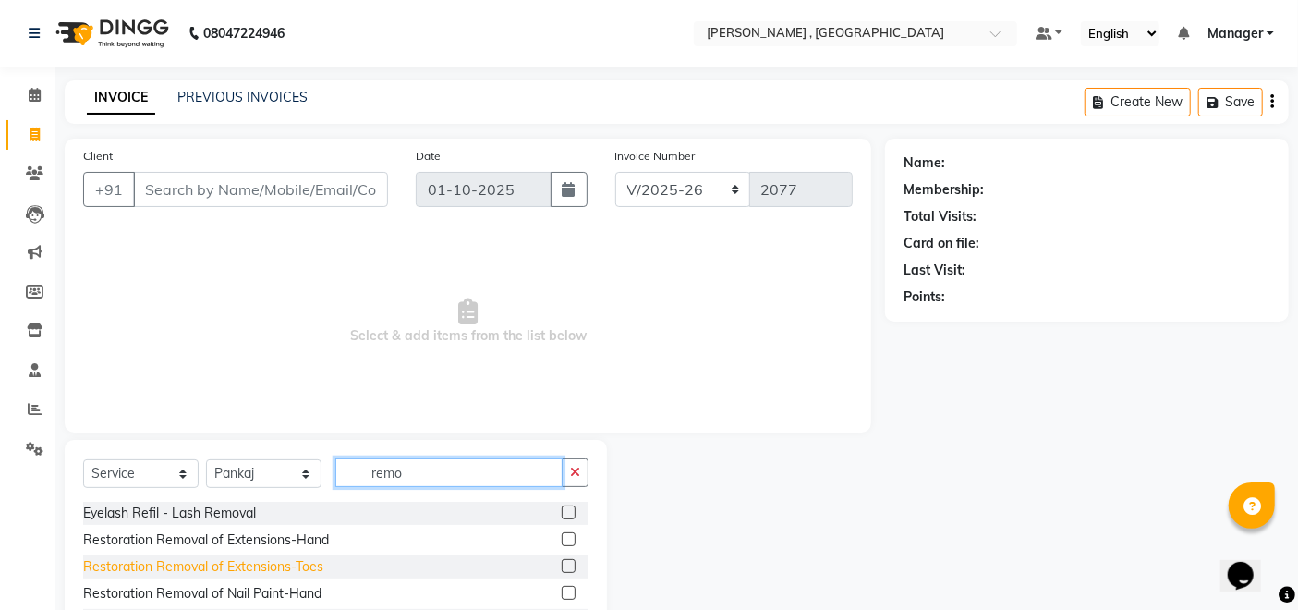
scroll to position [103, 0]
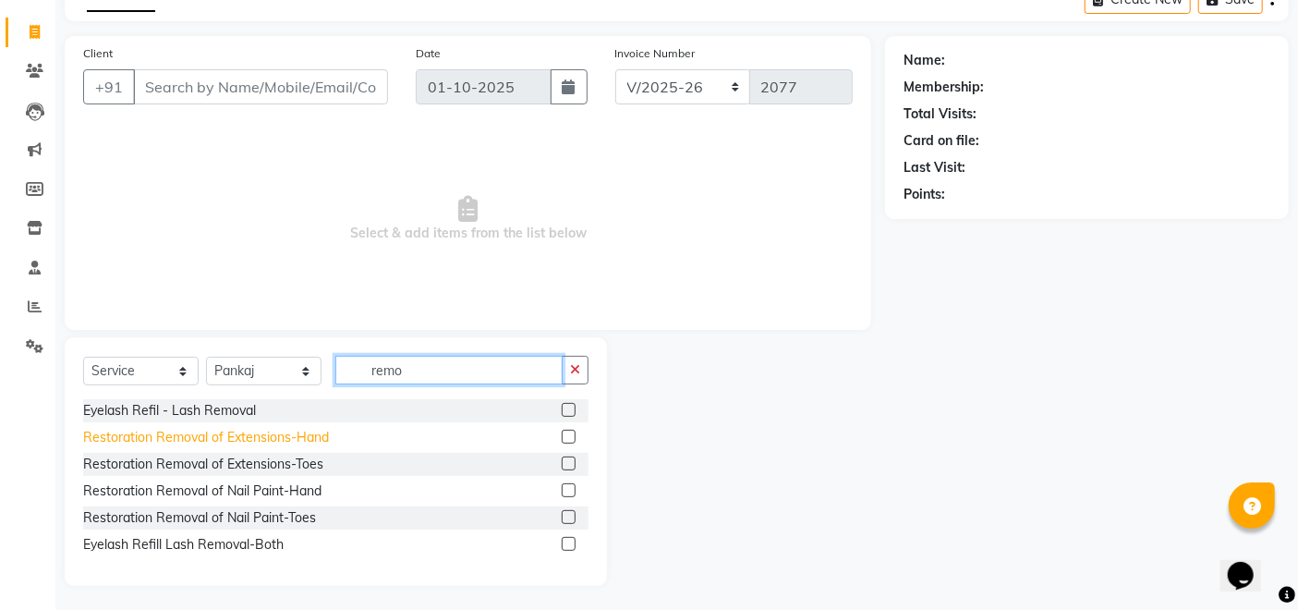
type input "remo"
click at [251, 438] on div "Restoration Removal of Extensions-Hand" at bounding box center [206, 437] width 246 height 19
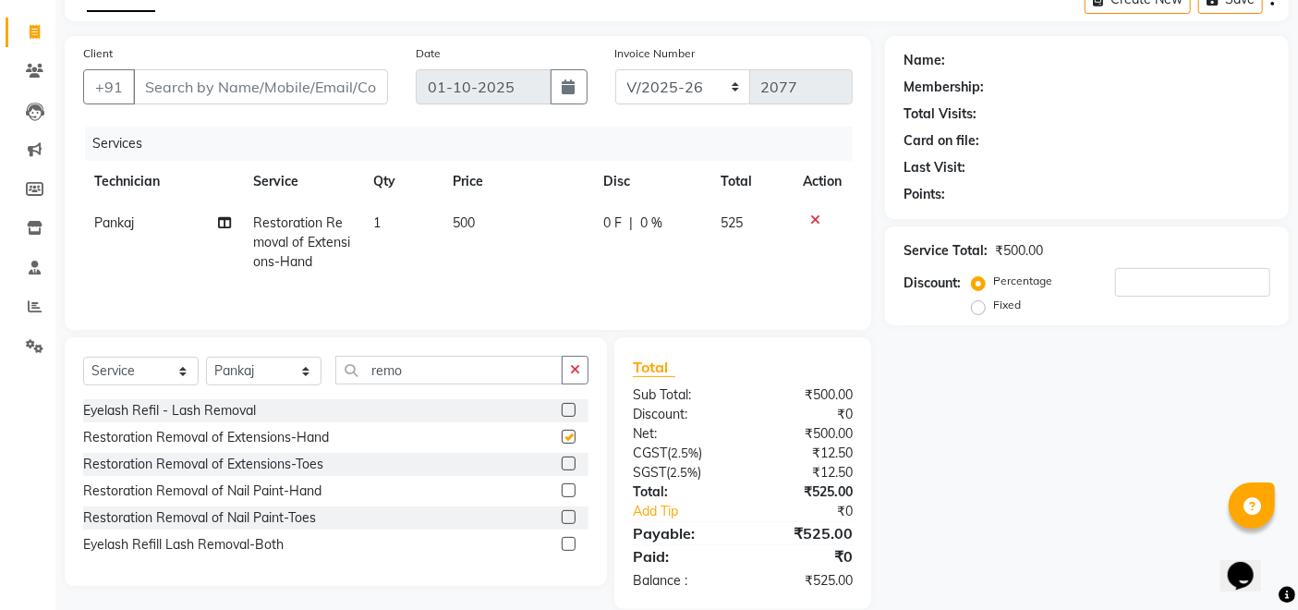
checkbox input "false"
click at [466, 242] on td "500" at bounding box center [517, 242] width 150 height 80
select select "23268"
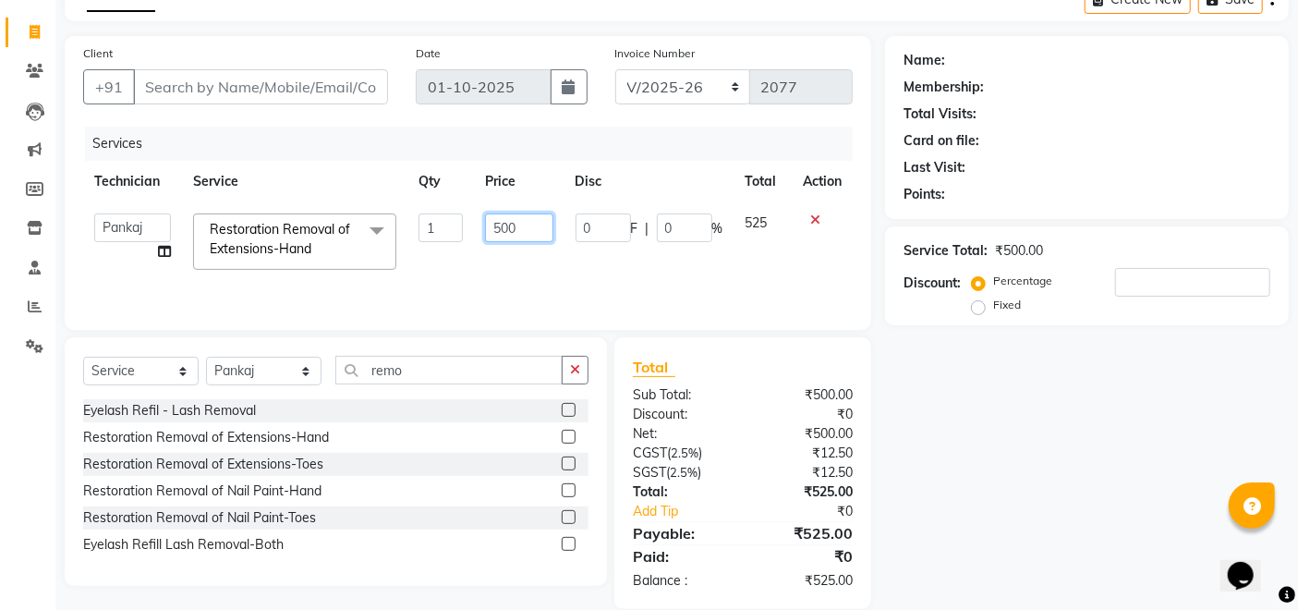
click at [502, 229] on input "500" at bounding box center [518, 227] width 67 height 29
type input "400"
click at [1065, 466] on div "Name: Membership: Total Visits: Card on file: Last Visit: Points: Service Total…" at bounding box center [1094, 322] width 418 height 573
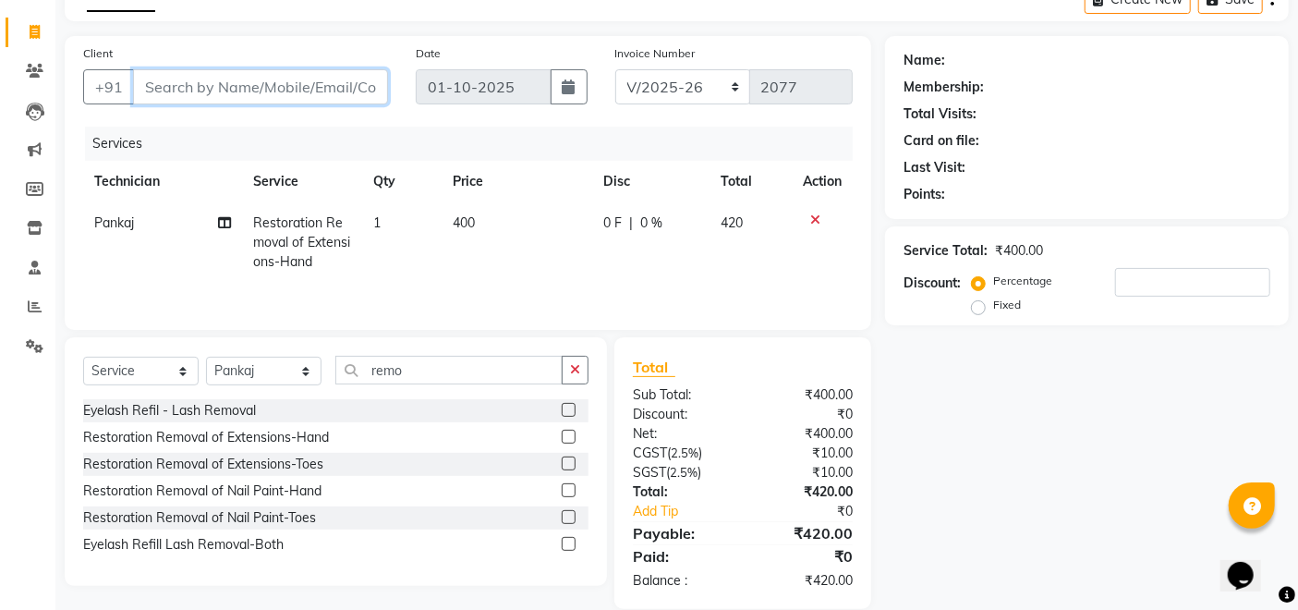
click at [338, 92] on input "Client" at bounding box center [260, 86] width 255 height 35
type input "8"
type input "0"
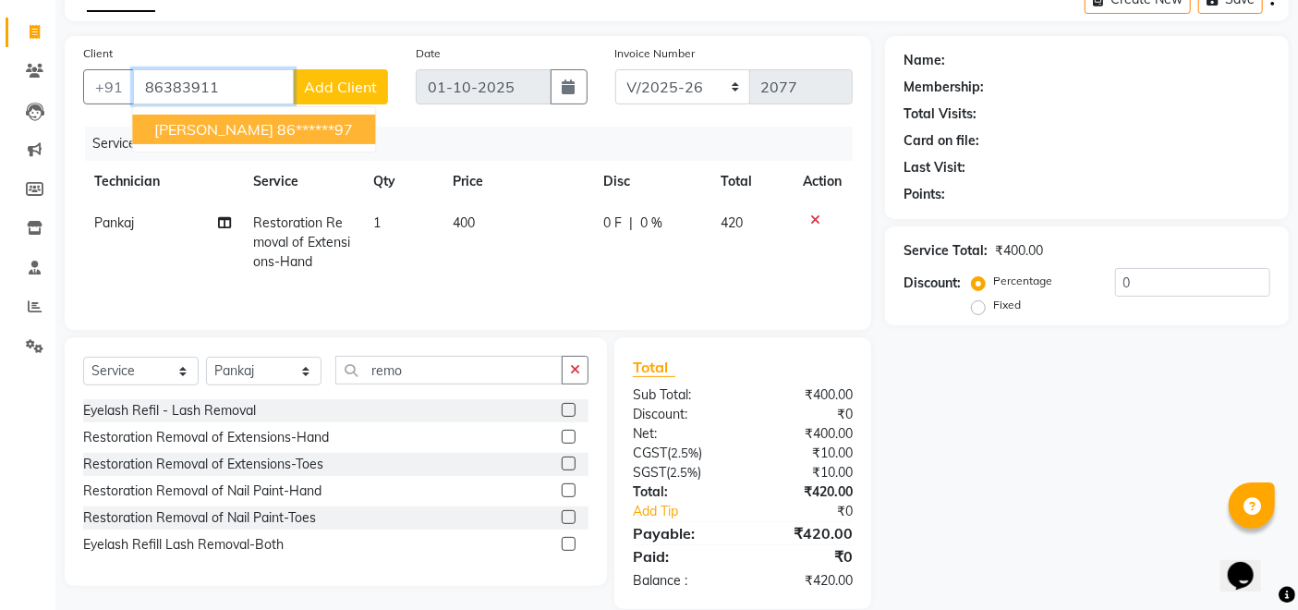
click at [176, 127] on span "[PERSON_NAME]" at bounding box center [213, 129] width 119 height 18
type input "86******97"
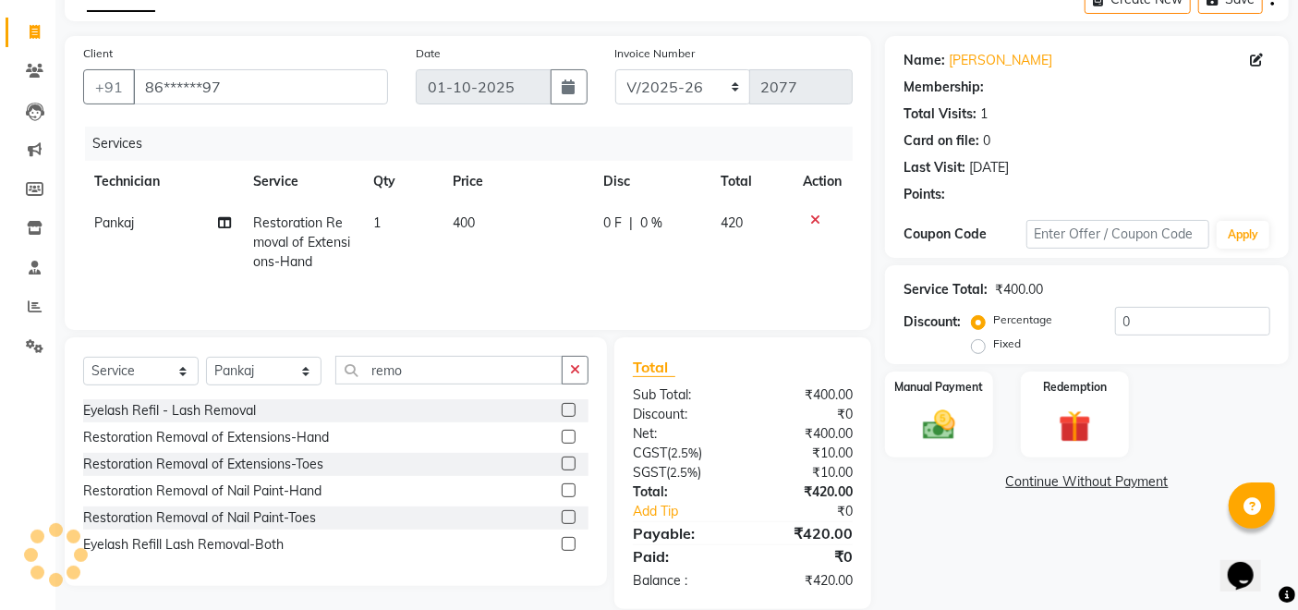
select select "1: Object"
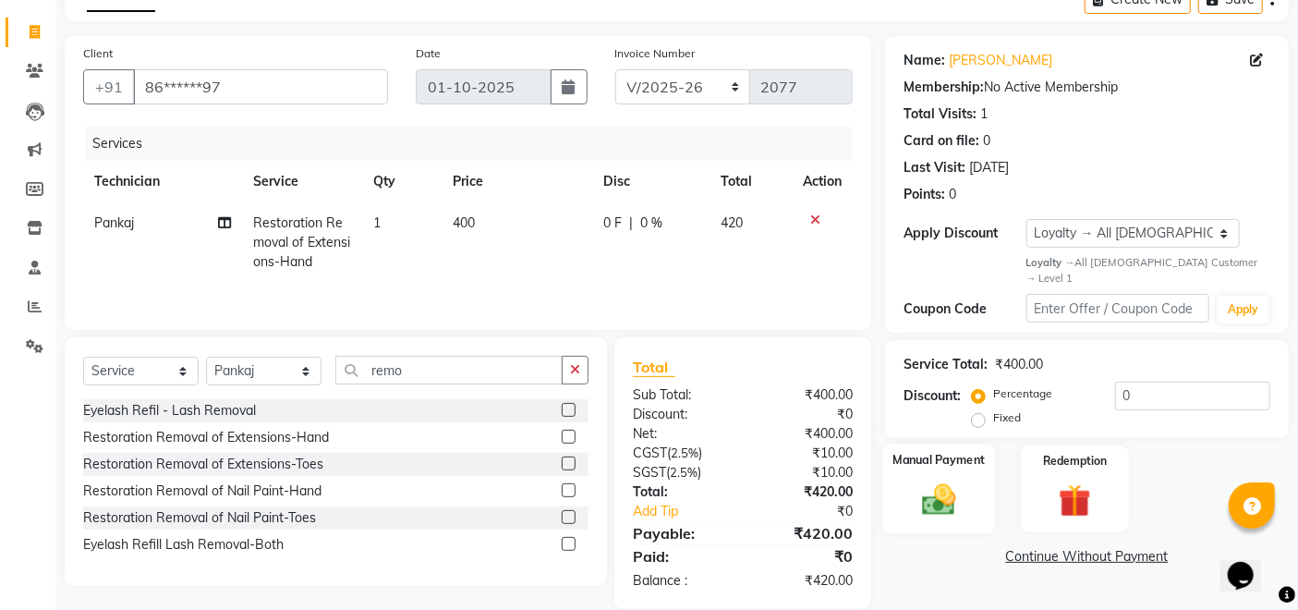
click at [935, 480] on img at bounding box center [939, 499] width 55 height 39
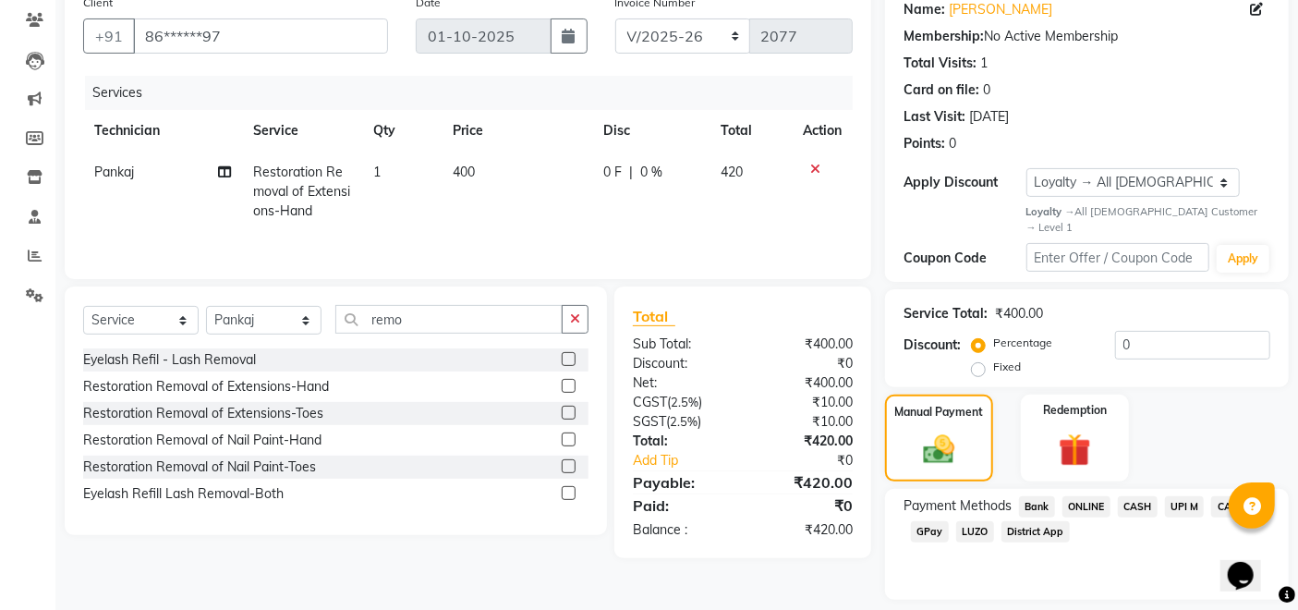
scroll to position [193, 0]
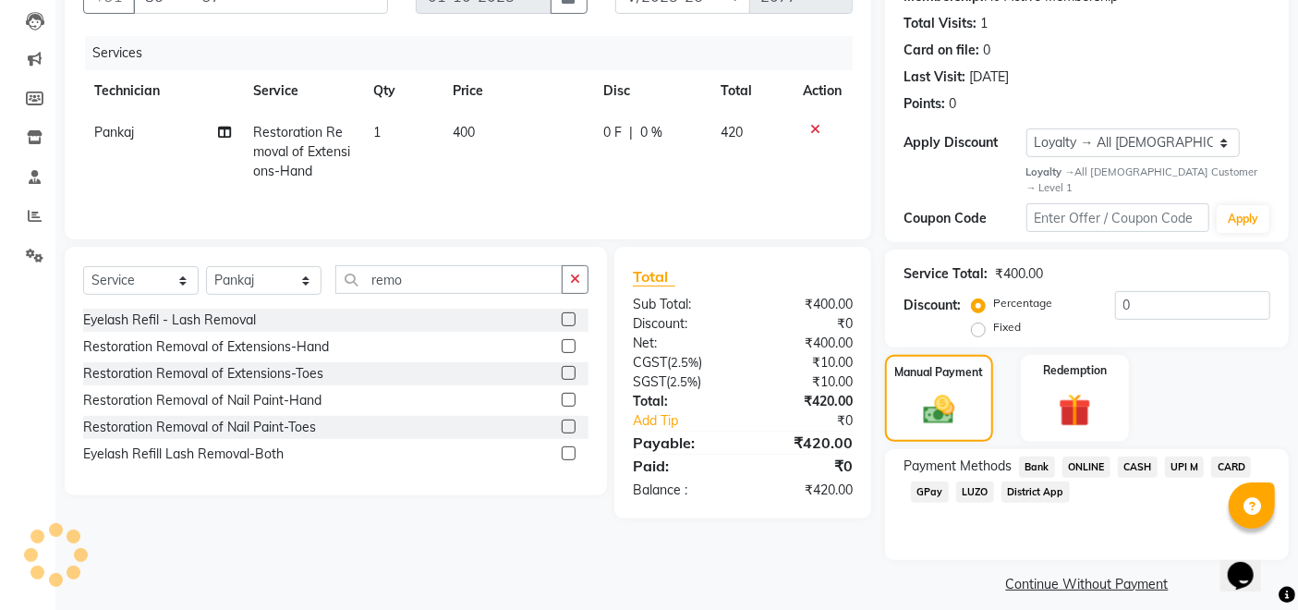
click at [938, 481] on span "GPay" at bounding box center [930, 491] width 38 height 21
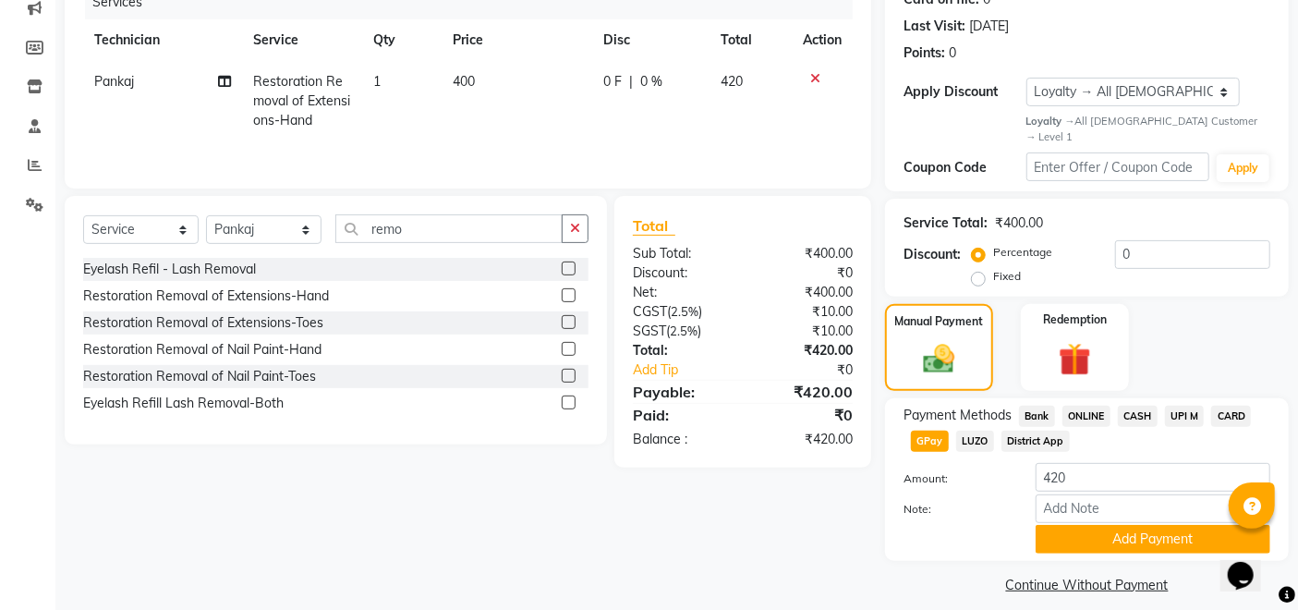
scroll to position [245, 0]
click at [1120, 524] on button "Add Payment" at bounding box center [1152, 538] width 235 height 29
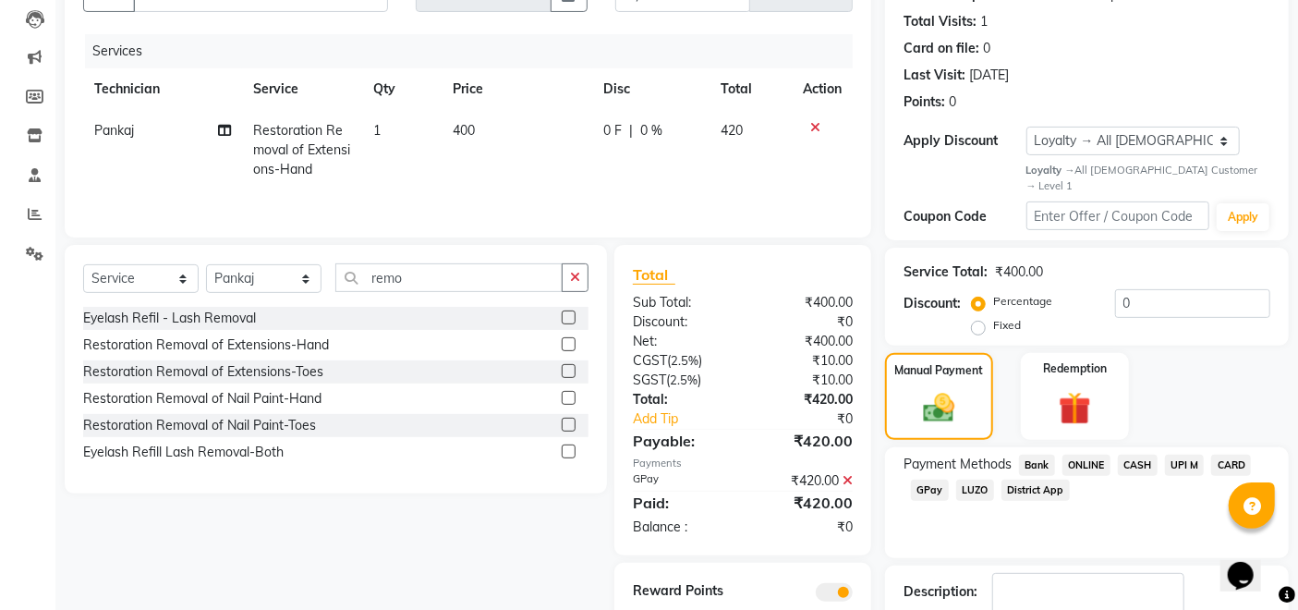
scroll to position [297, 0]
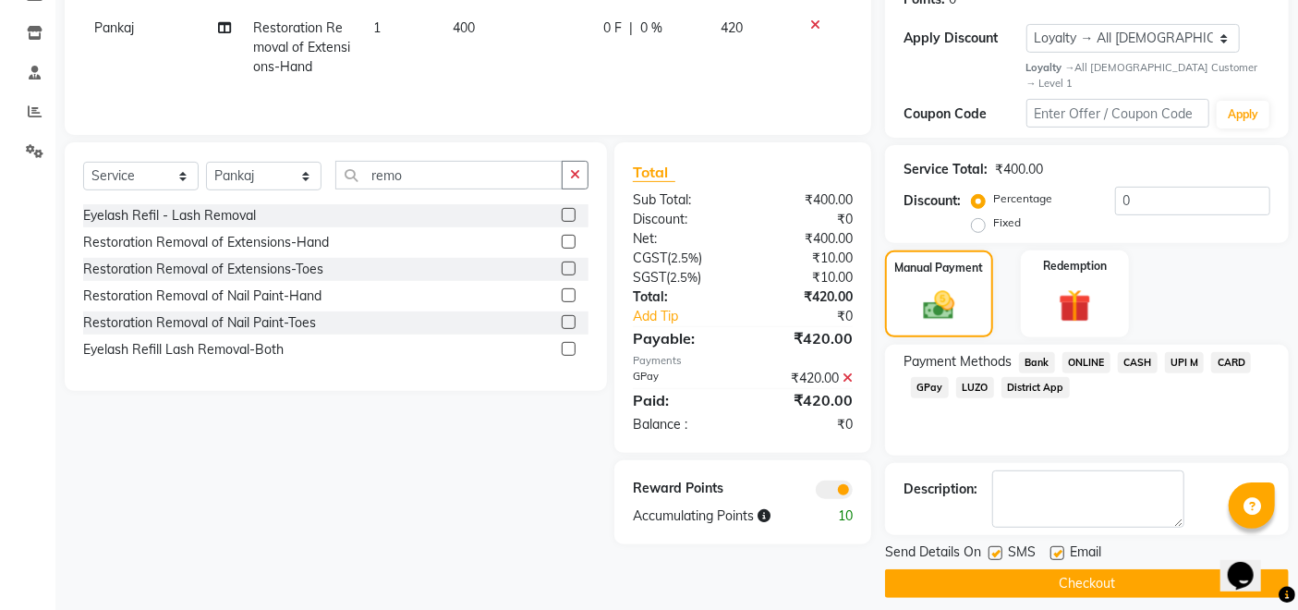
click at [975, 569] on button "Checkout" at bounding box center [1087, 583] width 404 height 29
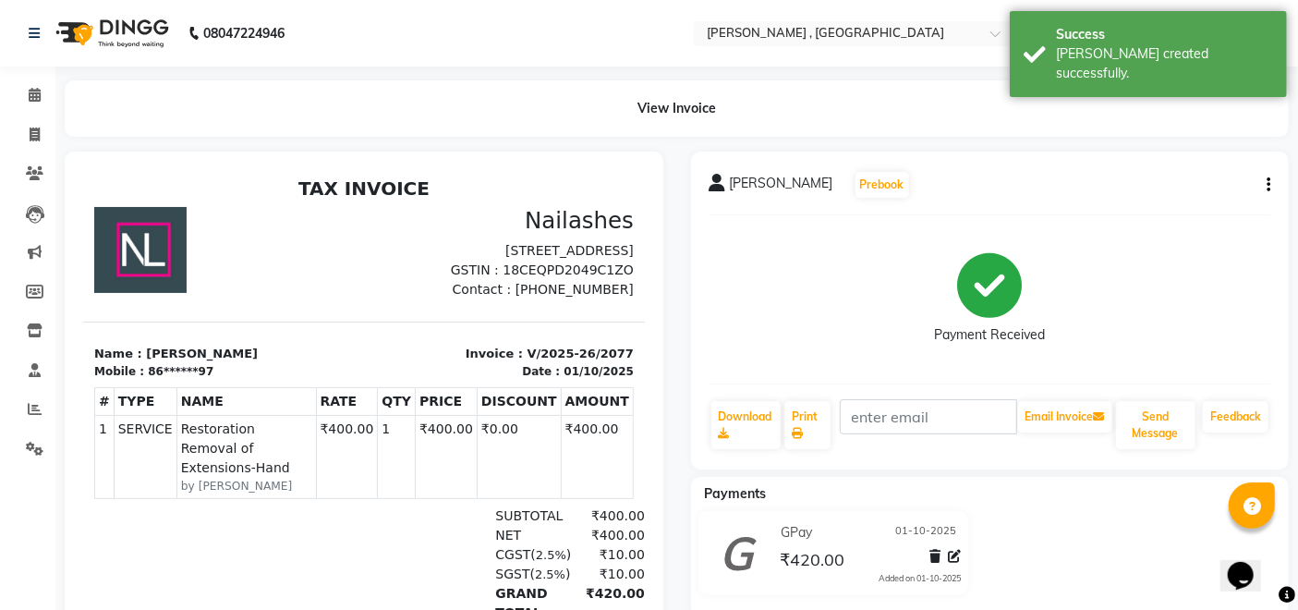
scroll to position [15, 0]
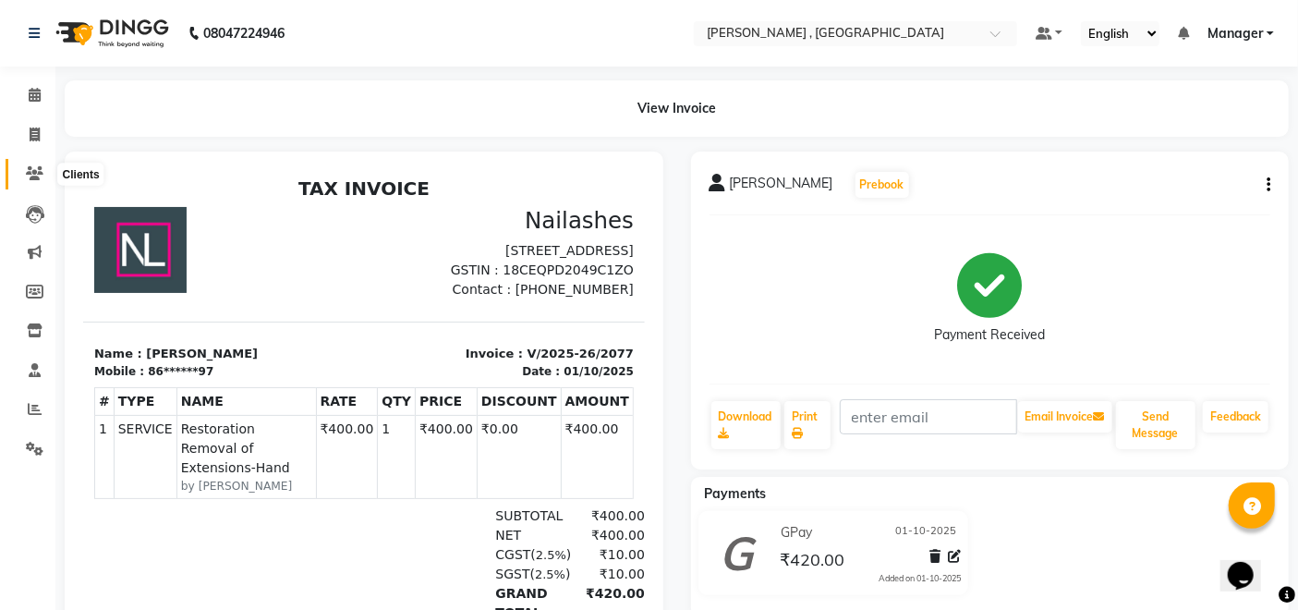
click at [26, 171] on icon at bounding box center [35, 173] width 18 height 14
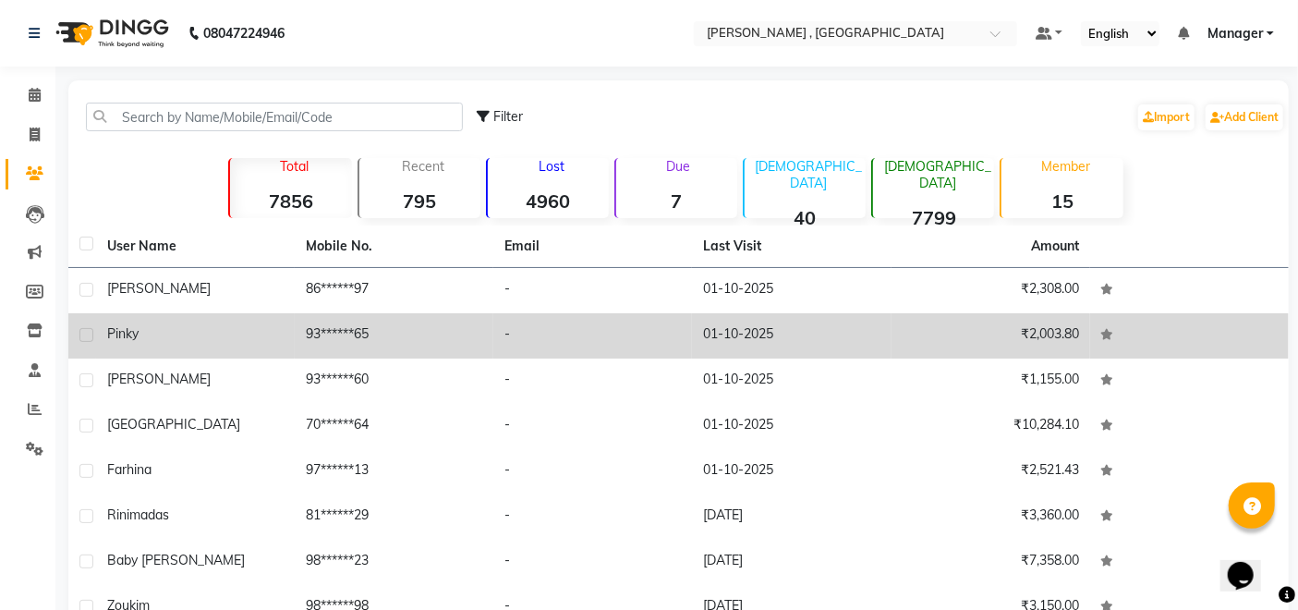
click at [139, 350] on td "Pinky" at bounding box center [195, 335] width 199 height 45
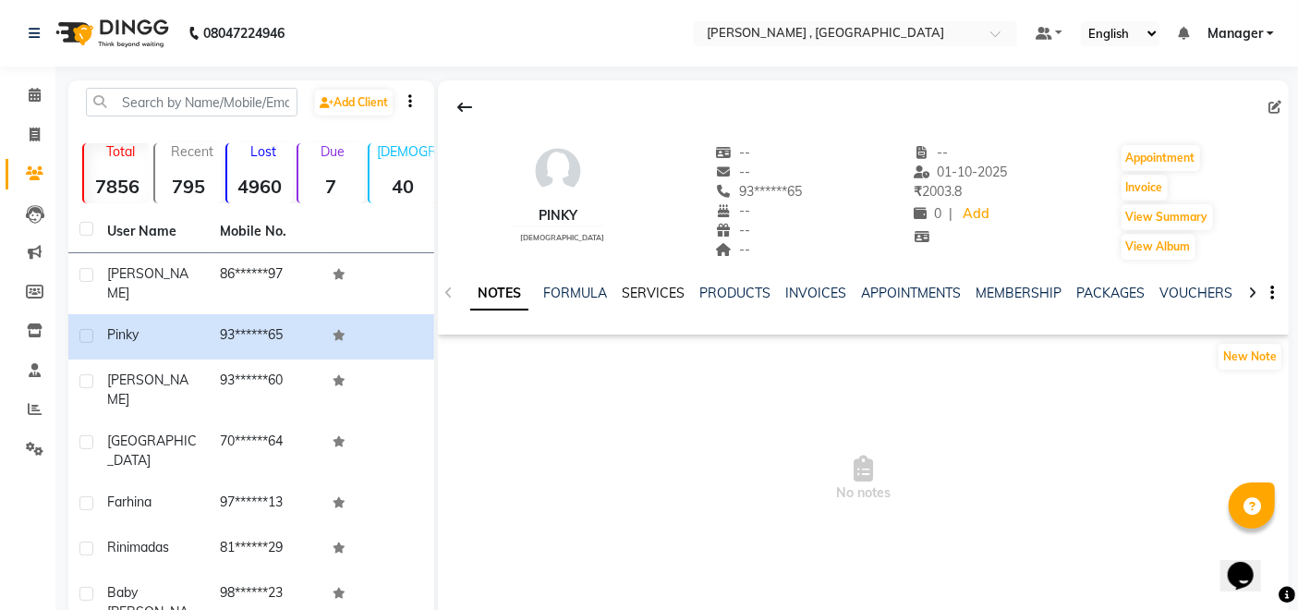
click at [646, 289] on link "SERVICES" at bounding box center [653, 293] width 63 height 17
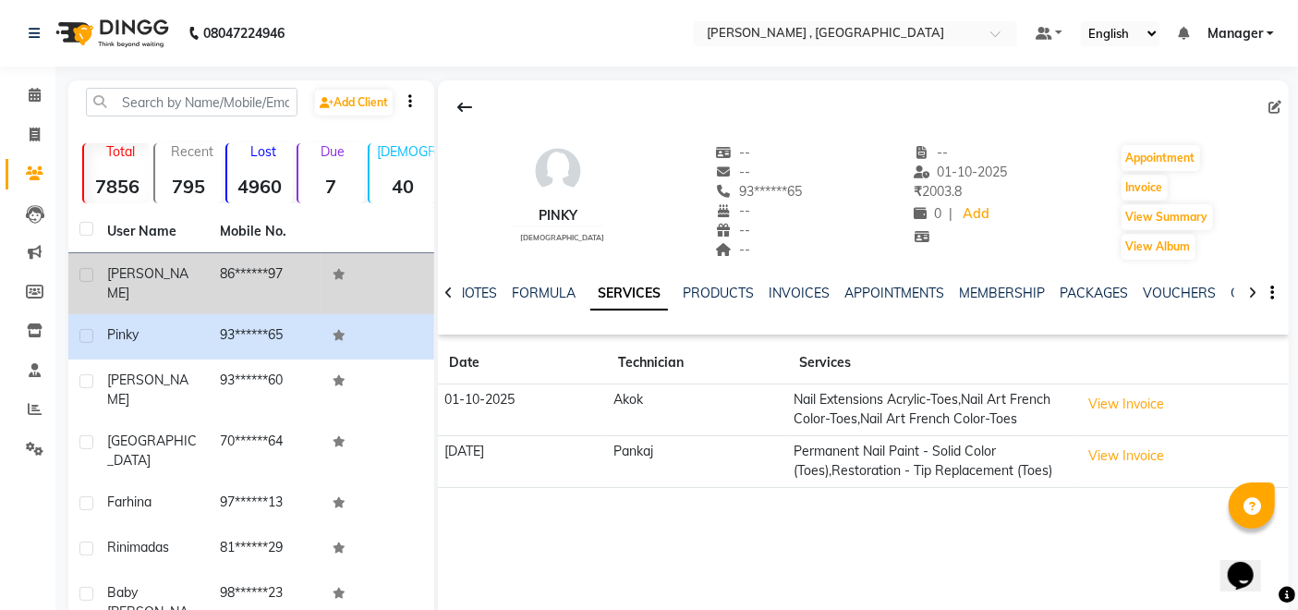
click at [322, 282] on td at bounding box center [377, 283] width 113 height 61
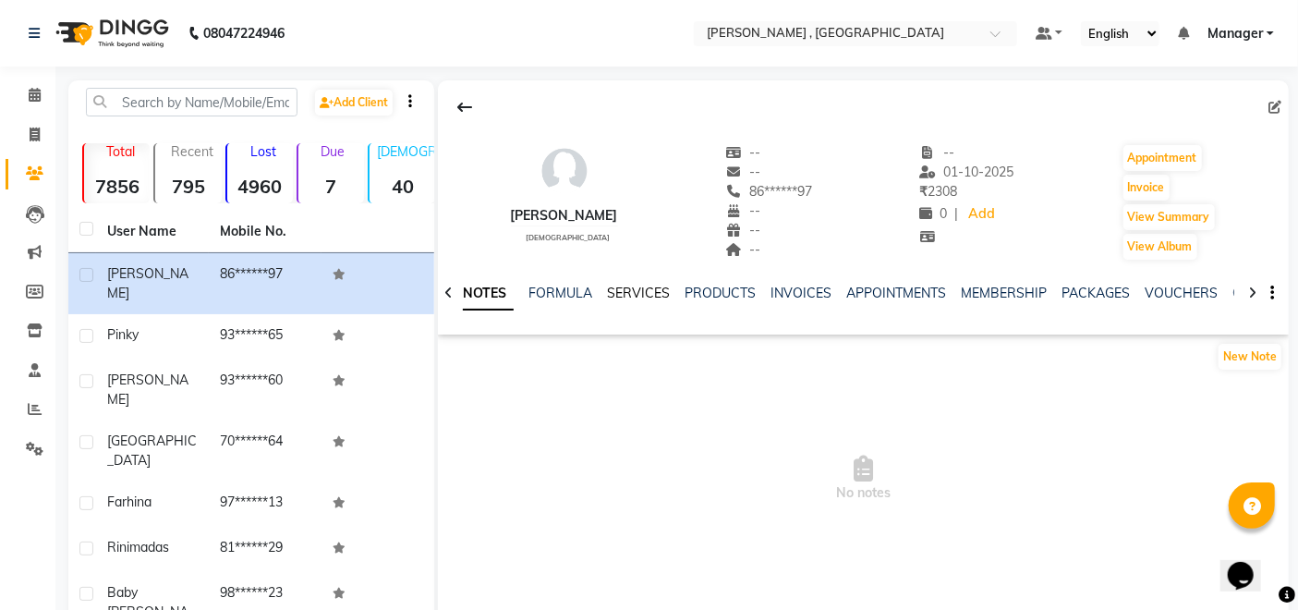
click at [637, 288] on link "SERVICES" at bounding box center [638, 293] width 63 height 17
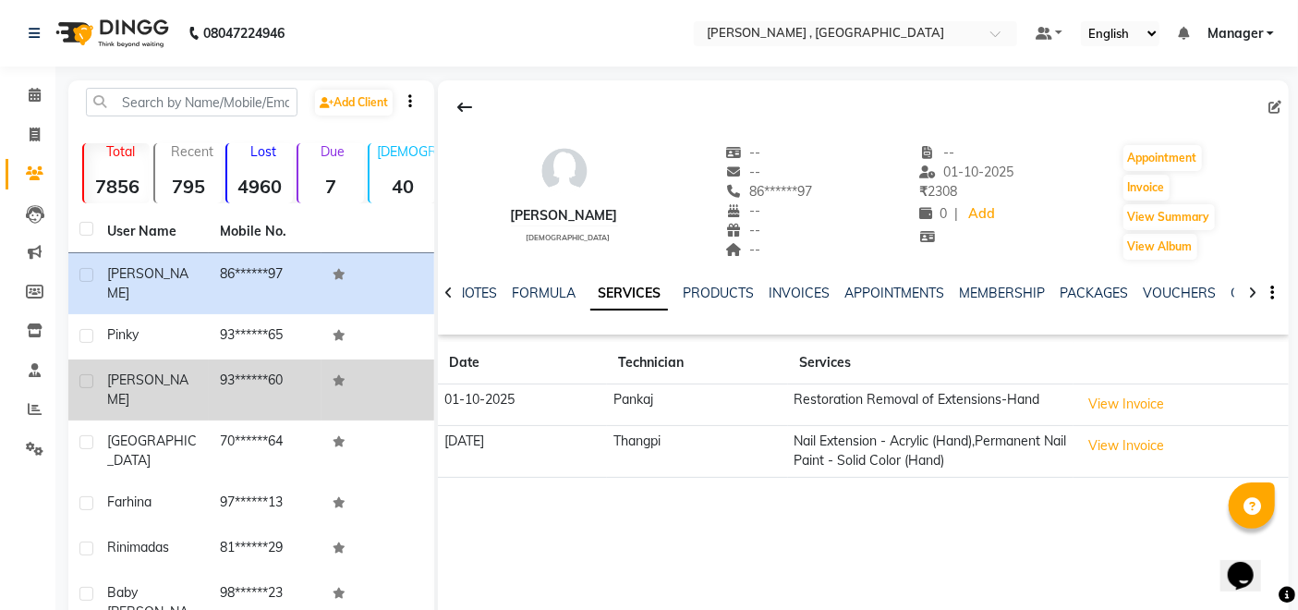
click at [244, 372] on td "93******60" at bounding box center [265, 389] width 113 height 61
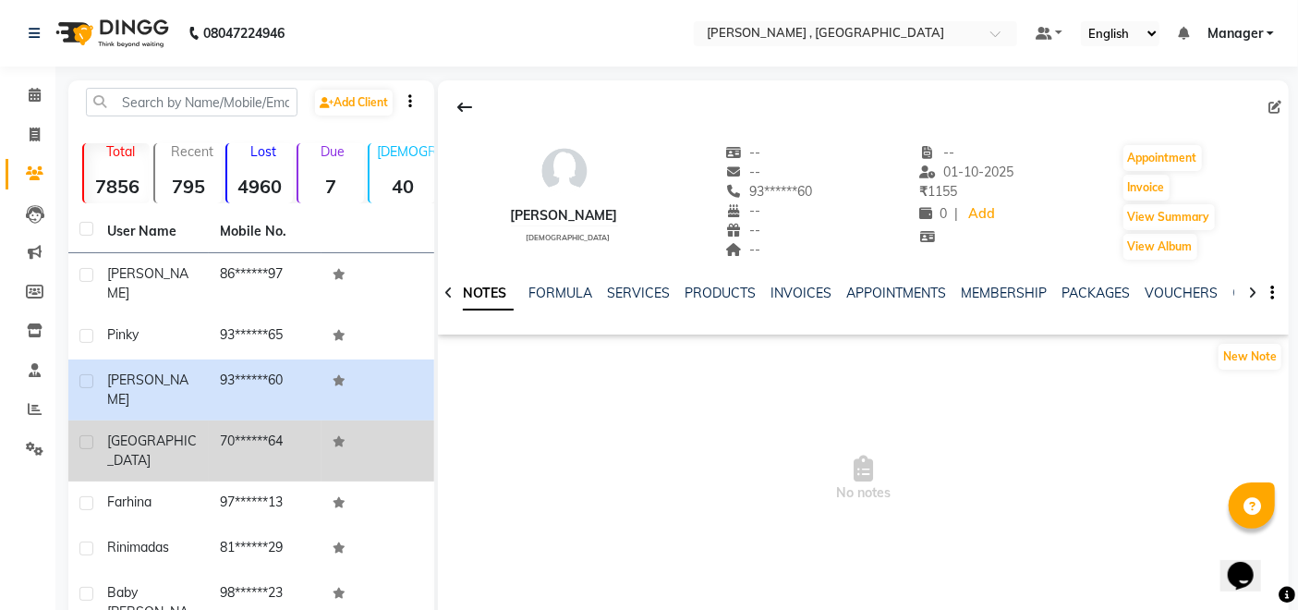
click at [188, 431] on div "[GEOGRAPHIC_DATA]" at bounding box center [152, 450] width 91 height 39
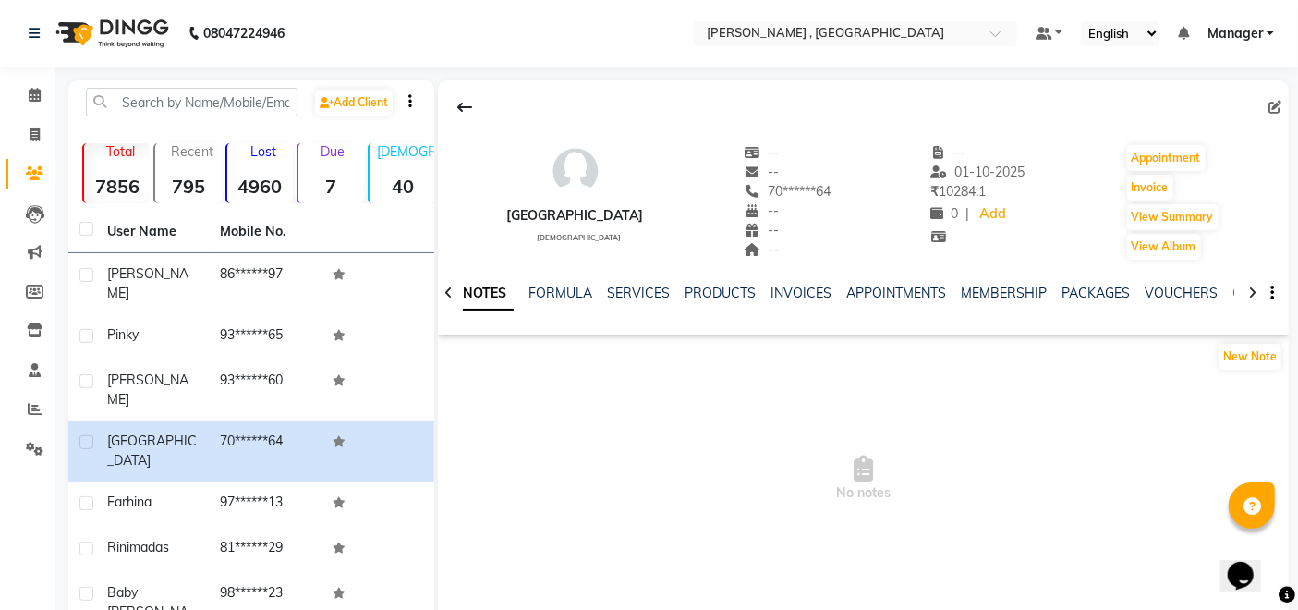
click at [636, 280] on div "NOTES FORMULA SERVICES PRODUCTS INVOICES APPOINTMENTS MEMBERSHIP PACKAGES VOUCH…" at bounding box center [863, 293] width 851 height 64
click at [636, 290] on link "SERVICES" at bounding box center [638, 293] width 63 height 17
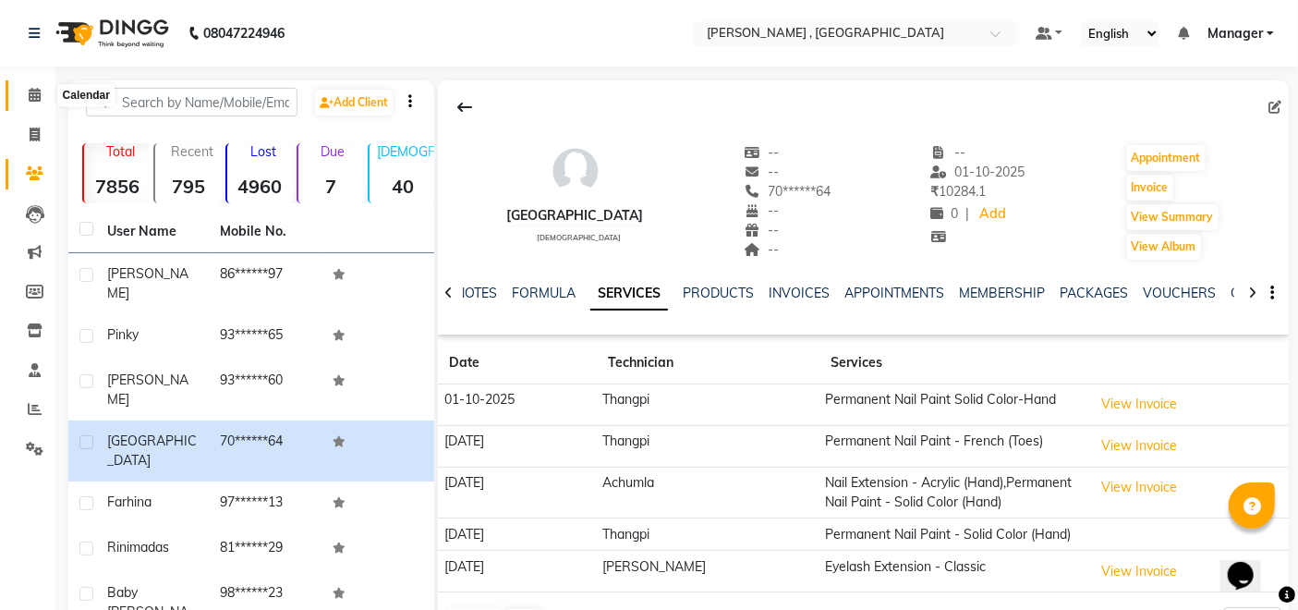
click at [35, 102] on icon at bounding box center [35, 95] width 12 height 14
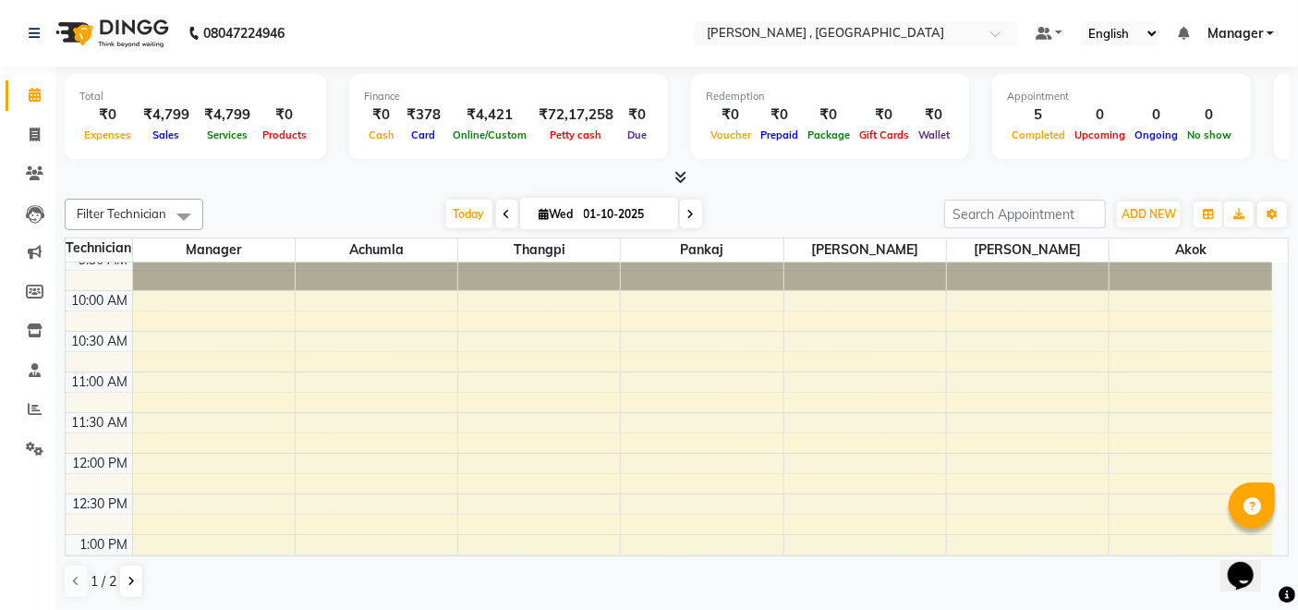
scroll to position [103, 0]
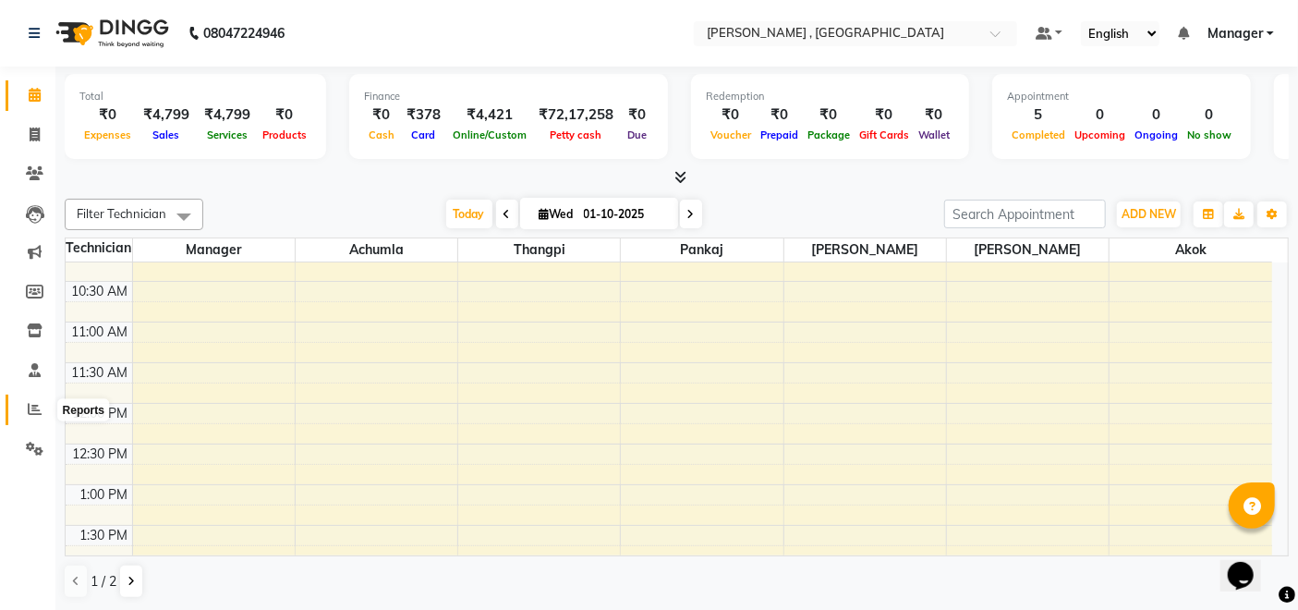
click at [40, 410] on icon at bounding box center [35, 409] width 14 height 14
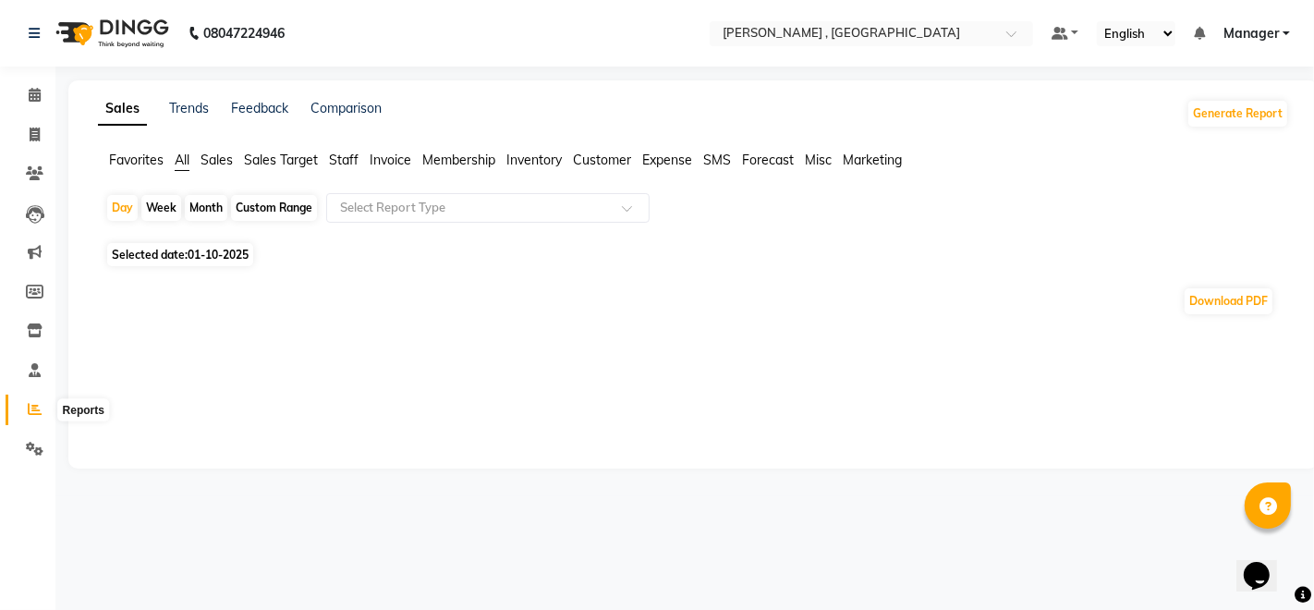
click at [29, 408] on icon at bounding box center [35, 409] width 14 height 14
click at [35, 333] on icon at bounding box center [35, 330] width 16 height 14
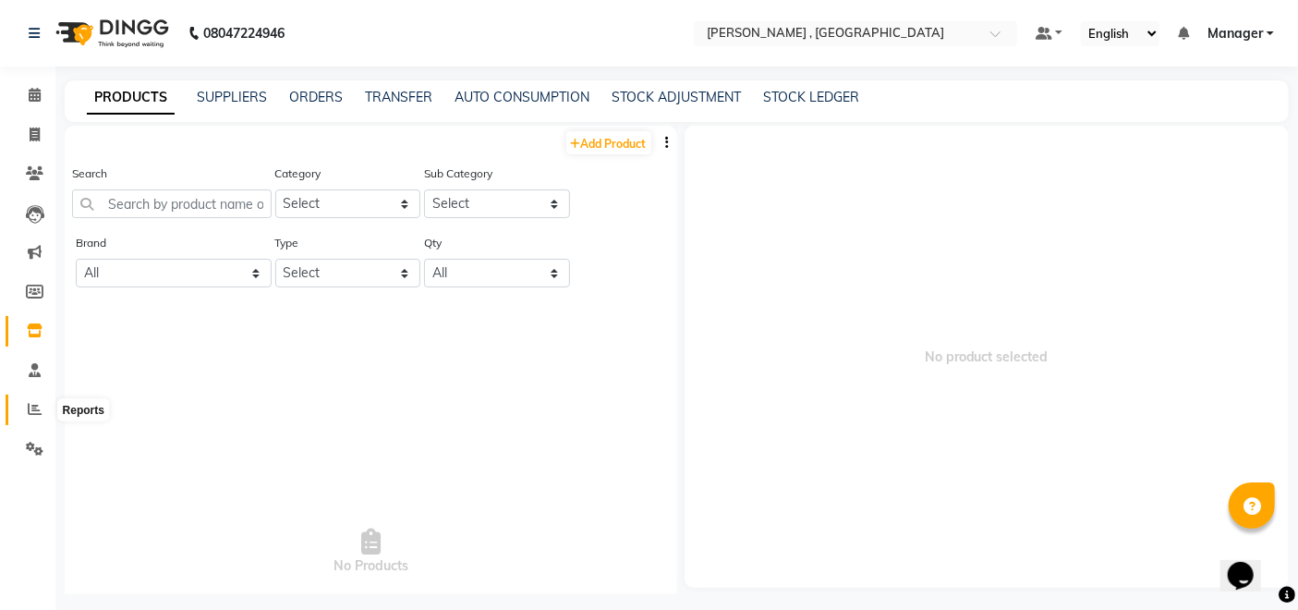
click at [40, 416] on icon at bounding box center [35, 409] width 14 height 14
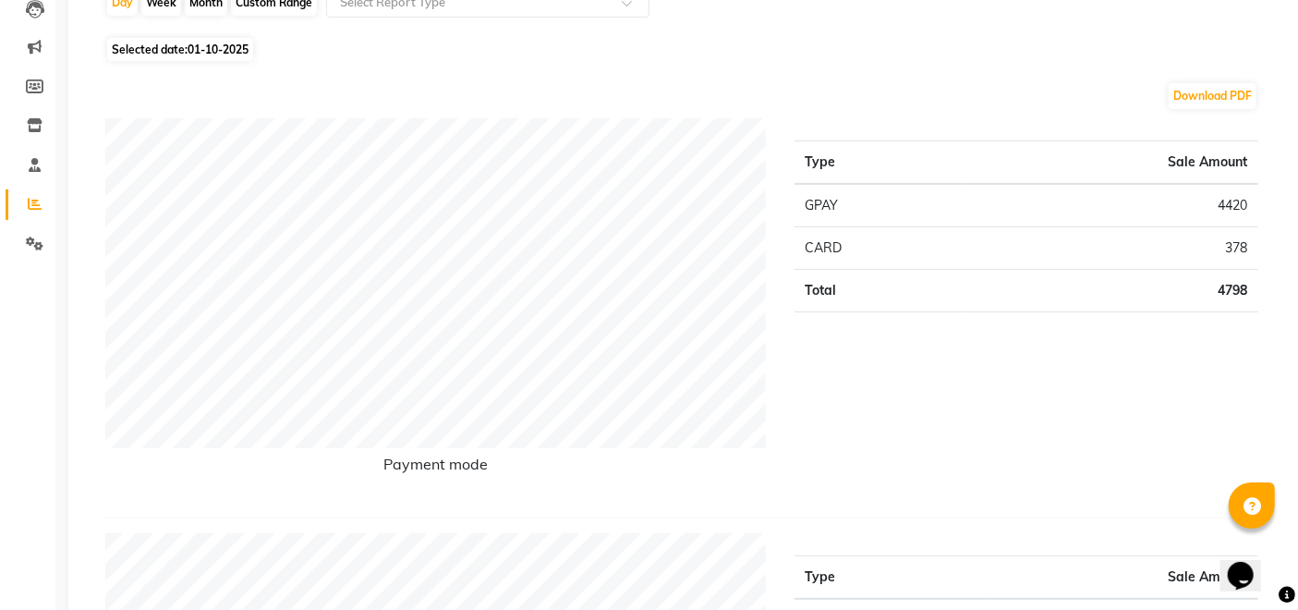
scroll to position [513, 0]
